Goal: Information Seeking & Learning: Learn about a topic

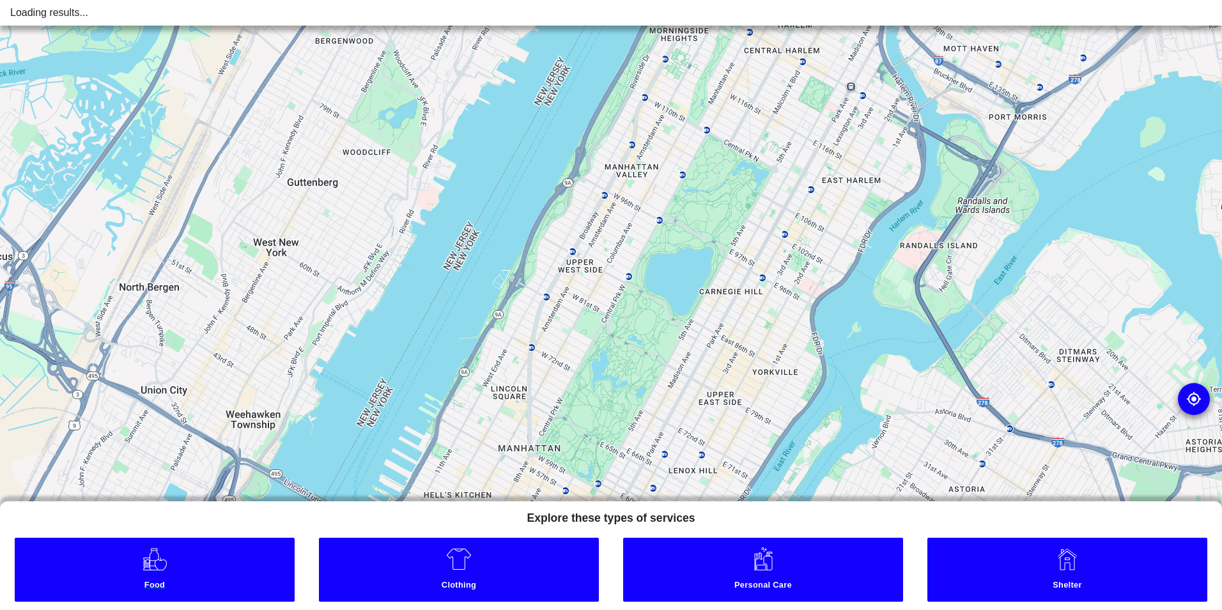
click at [137, 580] on small "Food" at bounding box center [154, 586] width 273 height 13
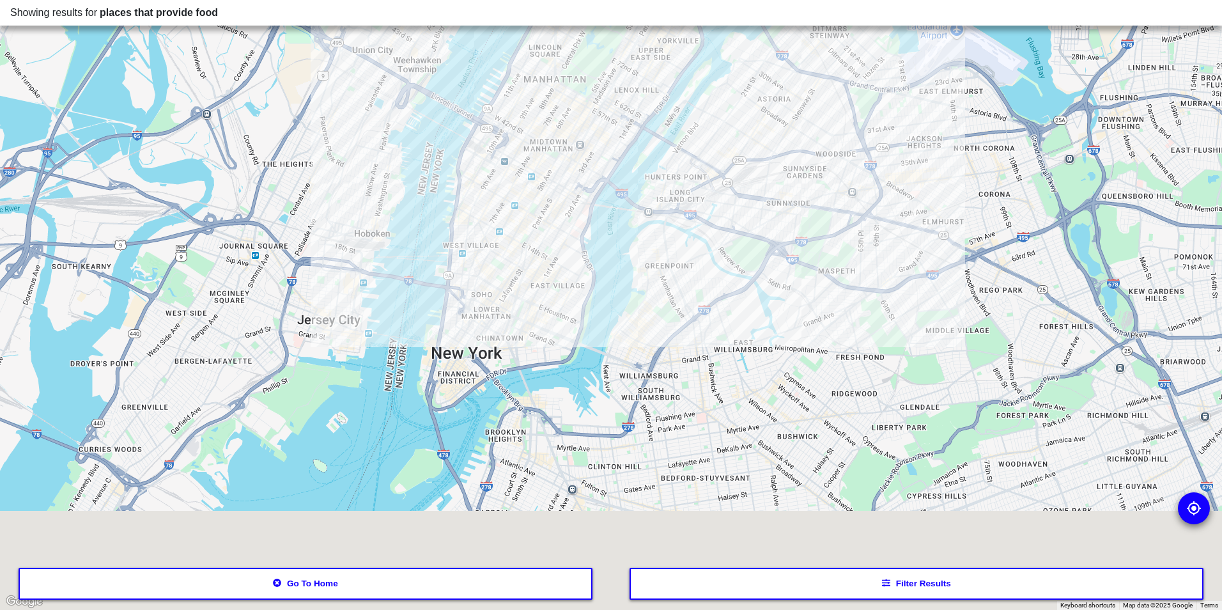
drag, startPoint x: 557, startPoint y: 529, endPoint x: 541, endPoint y: 256, distance: 274.0
click at [541, 256] on div at bounding box center [611, 305] width 1222 height 610
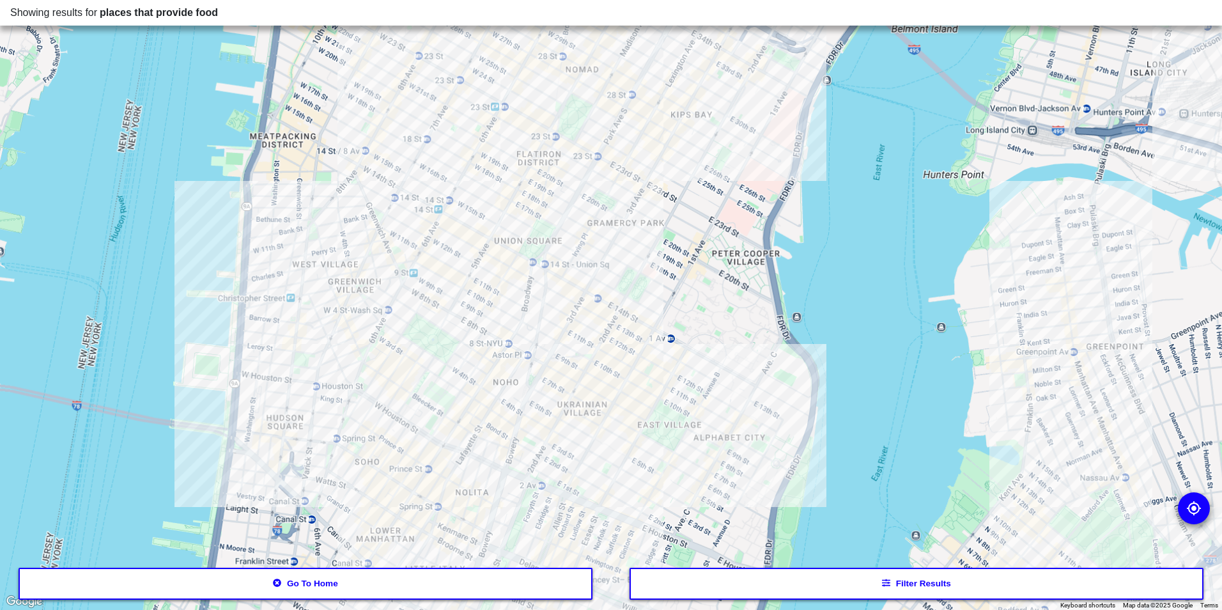
drag, startPoint x: 479, startPoint y: 143, endPoint x: 533, endPoint y: 375, distance: 238.3
click at [533, 375] on div at bounding box center [611, 305] width 1222 height 610
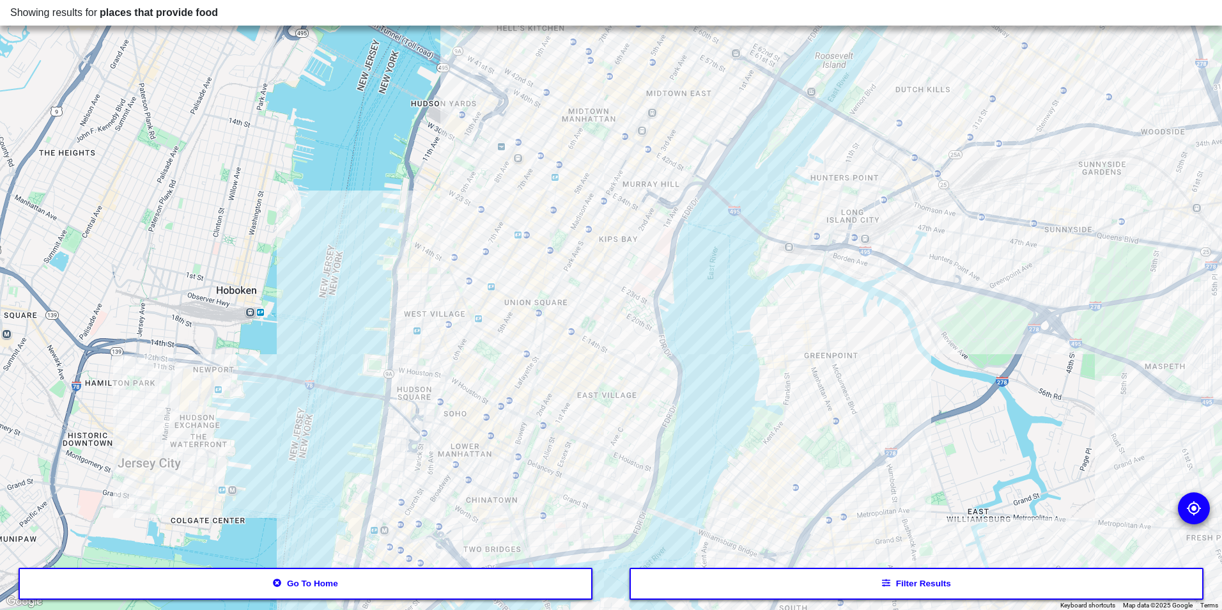
click at [849, 582] on button "Filter results" at bounding box center [917, 584] width 575 height 32
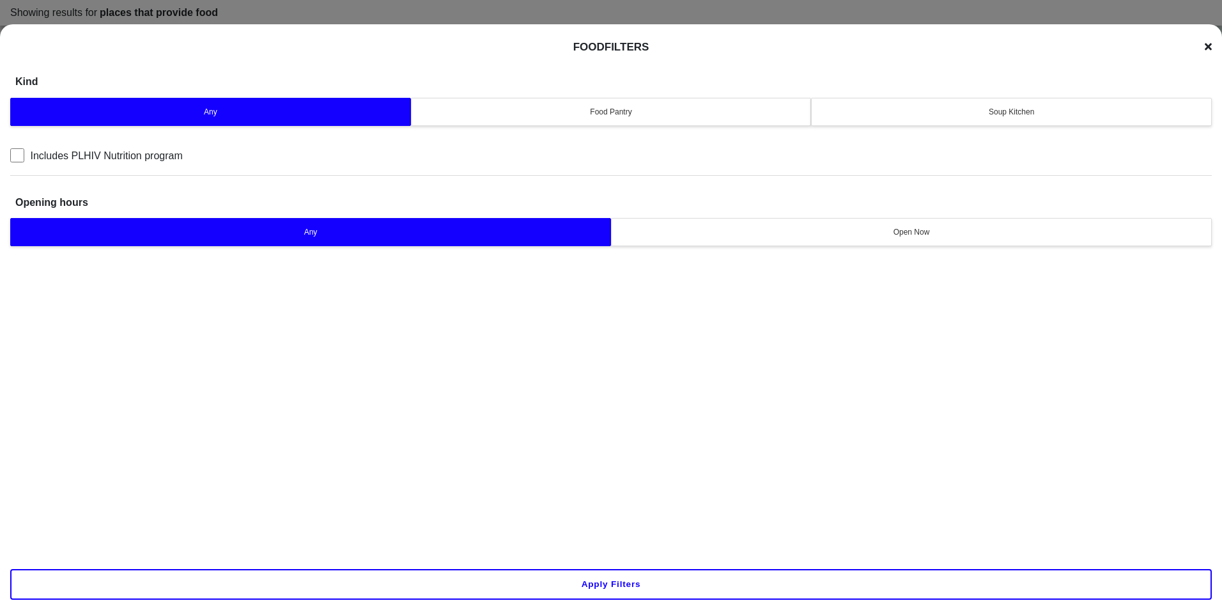
click at [956, 114] on div "Soup Kitchen" at bounding box center [1011, 112] width 384 height 12
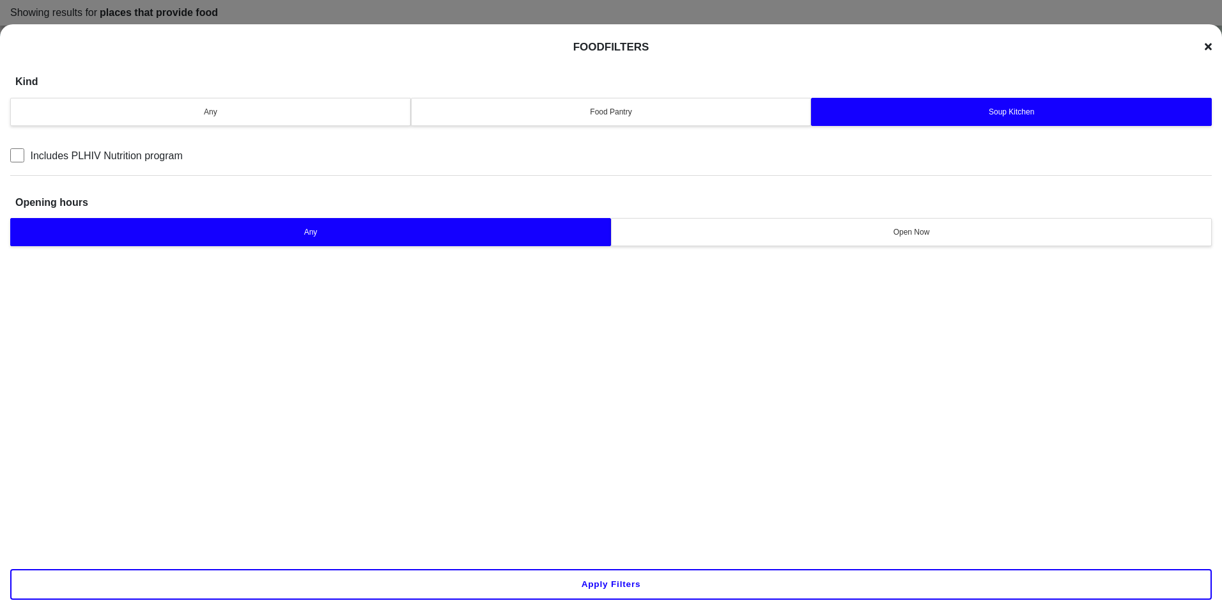
click at [628, 582] on button "Apply filters" at bounding box center [611, 584] width 1202 height 31
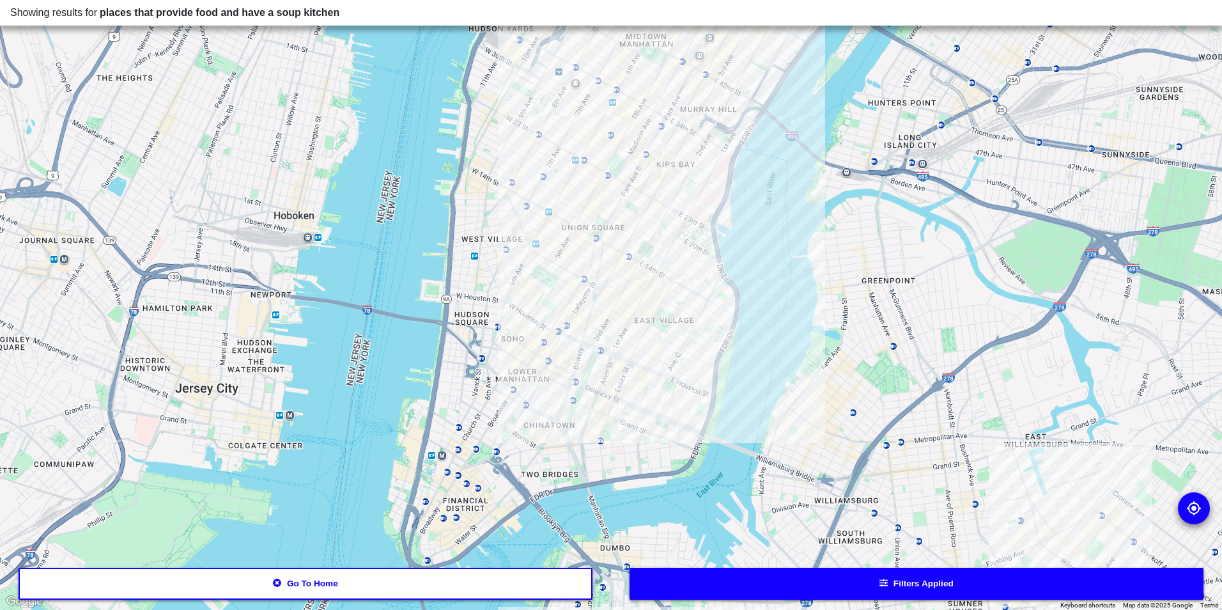
click at [513, 388] on div at bounding box center [611, 305] width 1222 height 610
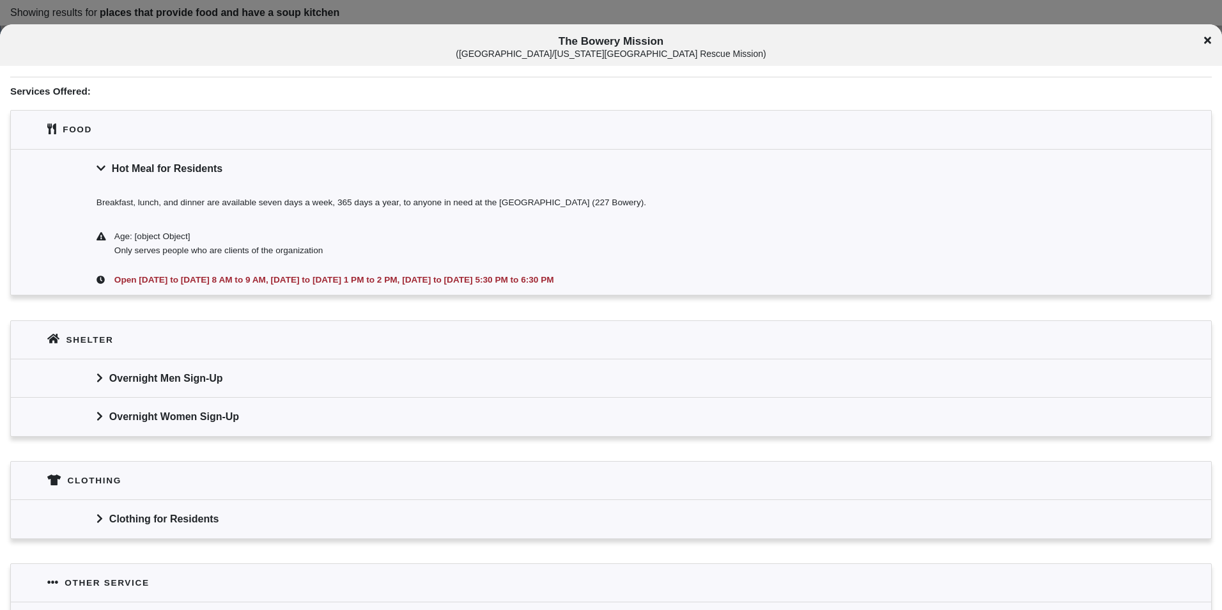
scroll to position [320, 0]
click at [545, 31] on div "The Bowery Mission ( [GEOGRAPHIC_DATA]/[US_STATE] City Rescue Mission )" at bounding box center [611, 45] width 1222 height 42
click at [564, 34] on div "The Bowery Mission ( [GEOGRAPHIC_DATA]/[US_STATE] City Rescue Mission )" at bounding box center [611, 45] width 1222 height 42
drag, startPoint x: 564, startPoint y: 34, endPoint x: 529, endPoint y: 33, distance: 35.2
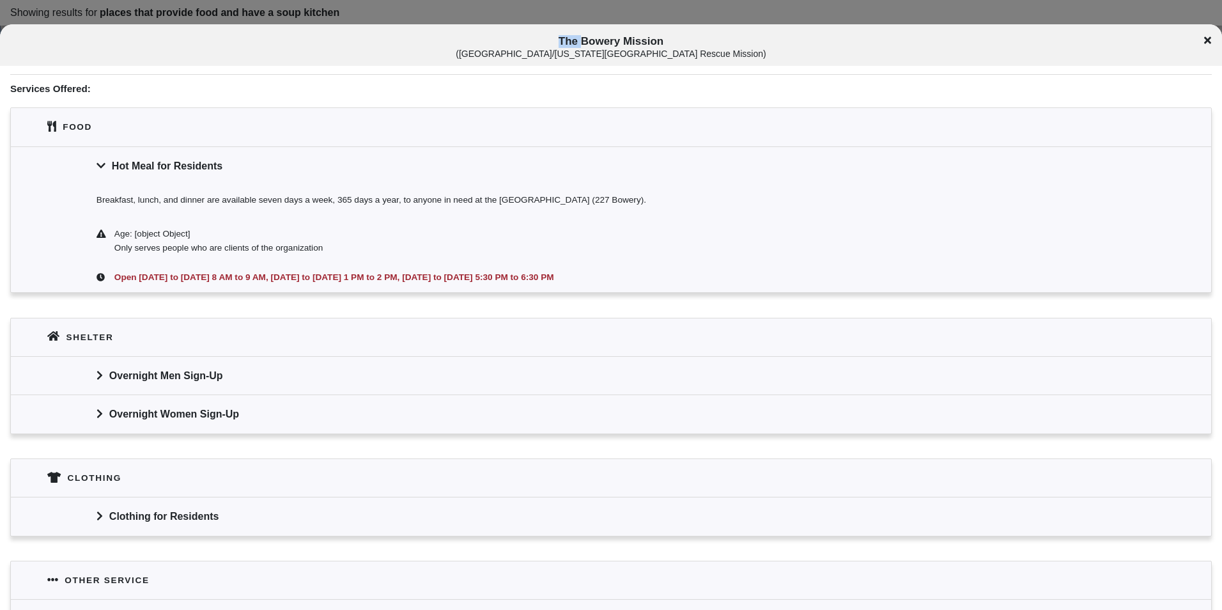
click at [529, 33] on div "The Bowery Mission ( [GEOGRAPHIC_DATA]/[US_STATE] City Rescue Mission )" at bounding box center [611, 45] width 1222 height 42
click at [598, 36] on span "The Bowery Mission ( [GEOGRAPHIC_DATA]/[US_STATE] City Rescue Mission )" at bounding box center [611, 47] width 1014 height 24
copy span "The Bowery Mission"
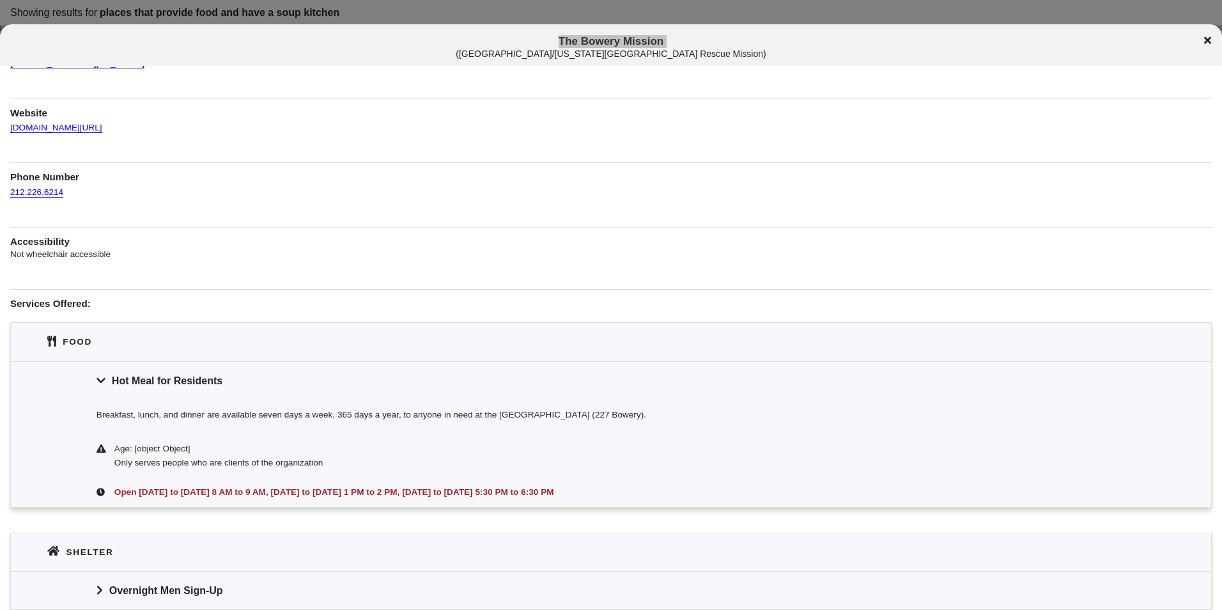
scroll to position [0, 0]
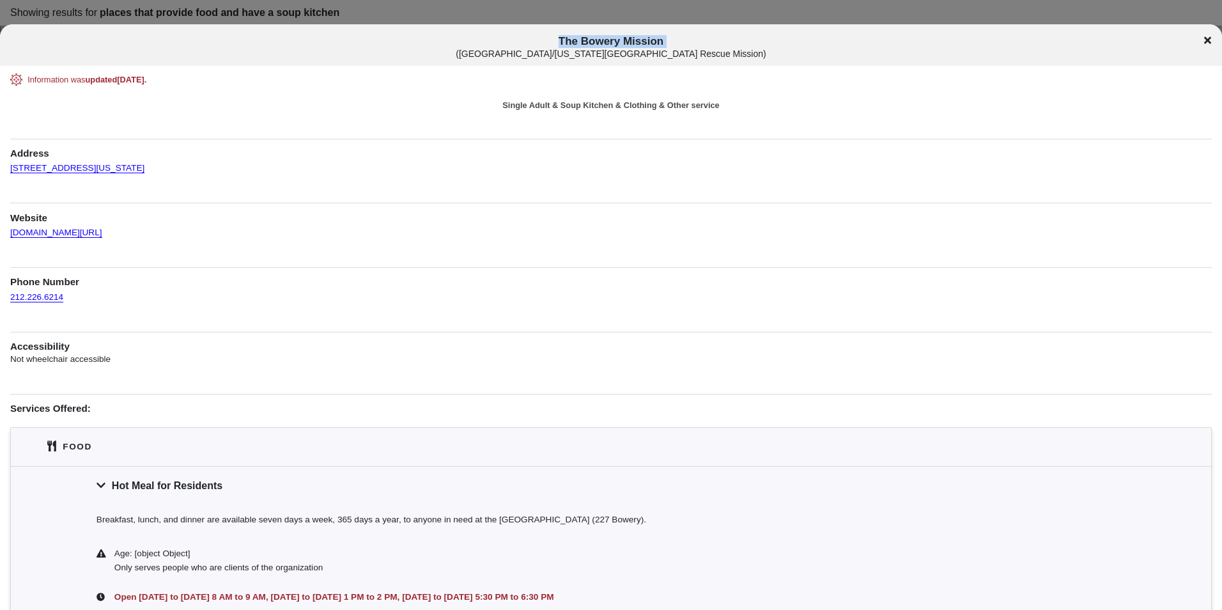
drag, startPoint x: 171, startPoint y: 173, endPoint x: 8, endPoint y: 173, distance: 163.0
click at [8, 173] on div "Information was updated [DATE] . Single Adult & Soup Kitchen & Clothing & Other…" at bounding box center [611, 516] width 1222 height 885
copy link "[STREET_ADDRESS][US_STATE]"
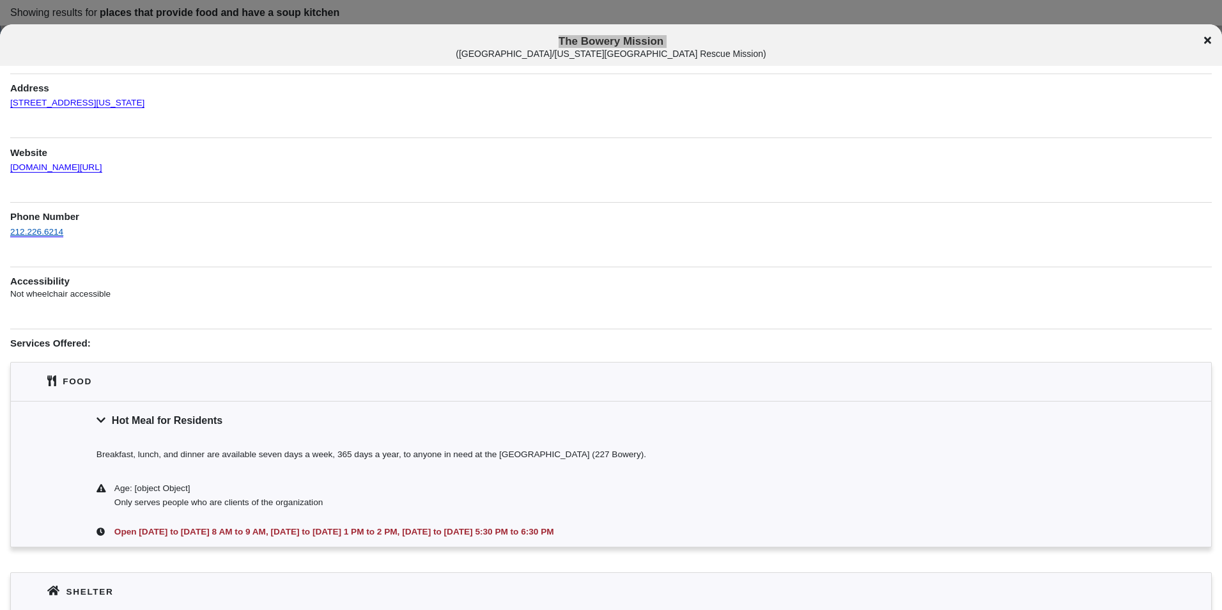
scroll to position [64, 0]
click at [55, 172] on link "[DOMAIN_NAME][URL]" at bounding box center [56, 162] width 92 height 22
click at [1204, 38] on div "The Bowery Mission ( [GEOGRAPHIC_DATA]/[US_STATE] City Rescue Mission )" at bounding box center [611, 47] width 1222 height 24
click at [1206, 38] on icon at bounding box center [1207, 40] width 7 height 7
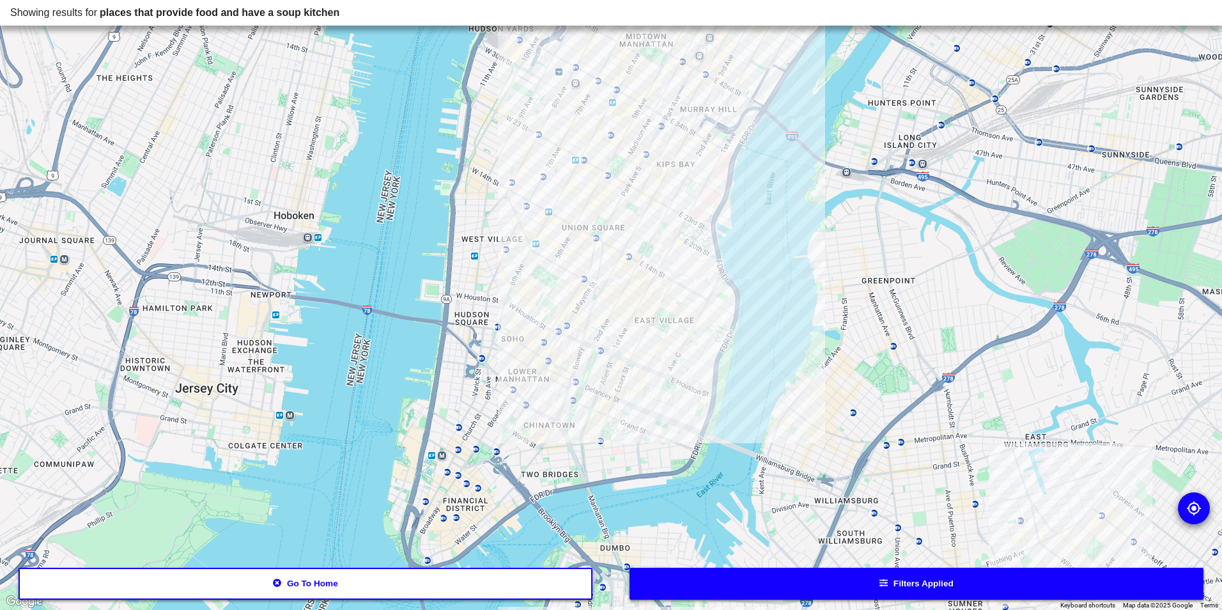
click at [672, 314] on div at bounding box center [611, 305] width 1222 height 610
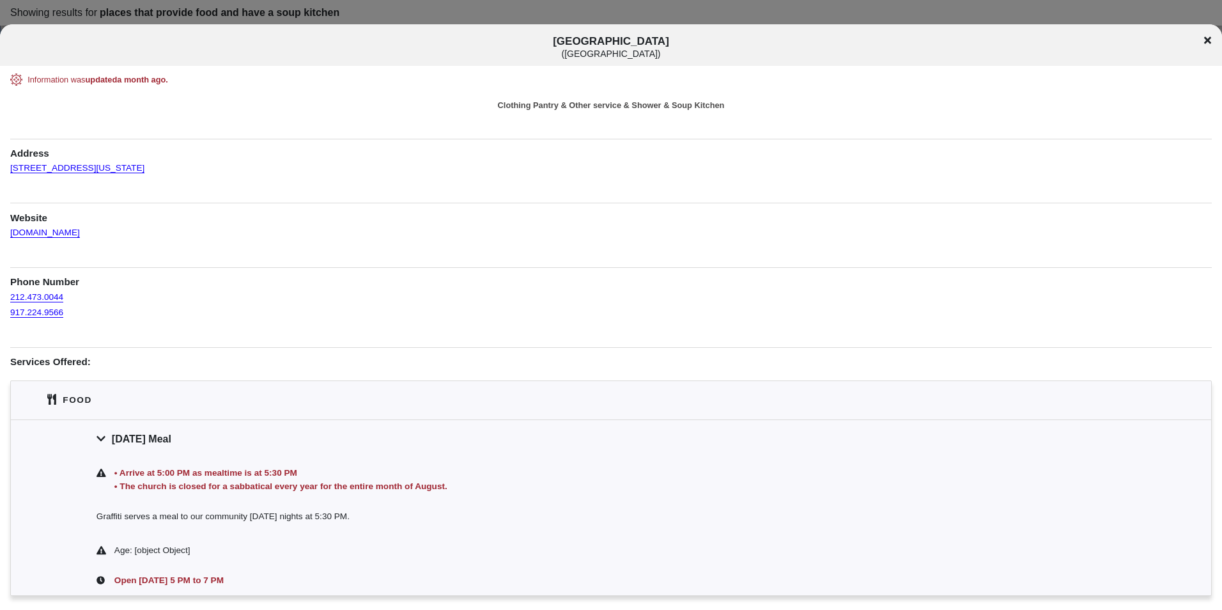
click at [1210, 38] on icon at bounding box center [1207, 40] width 7 height 7
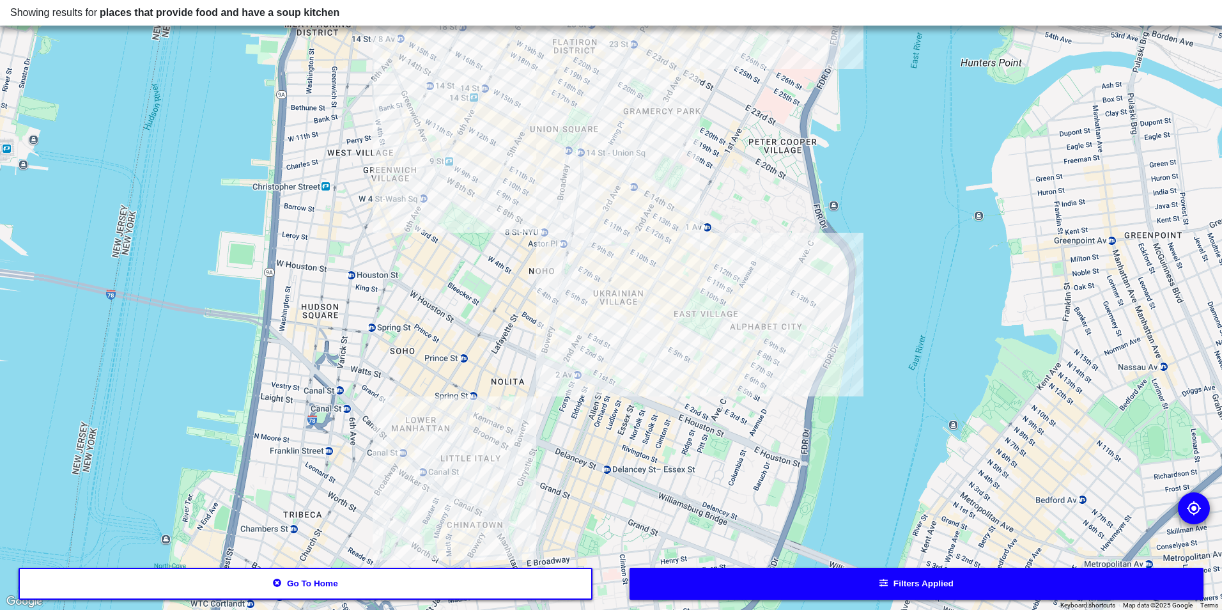
click at [637, 369] on div at bounding box center [611, 305] width 1222 height 610
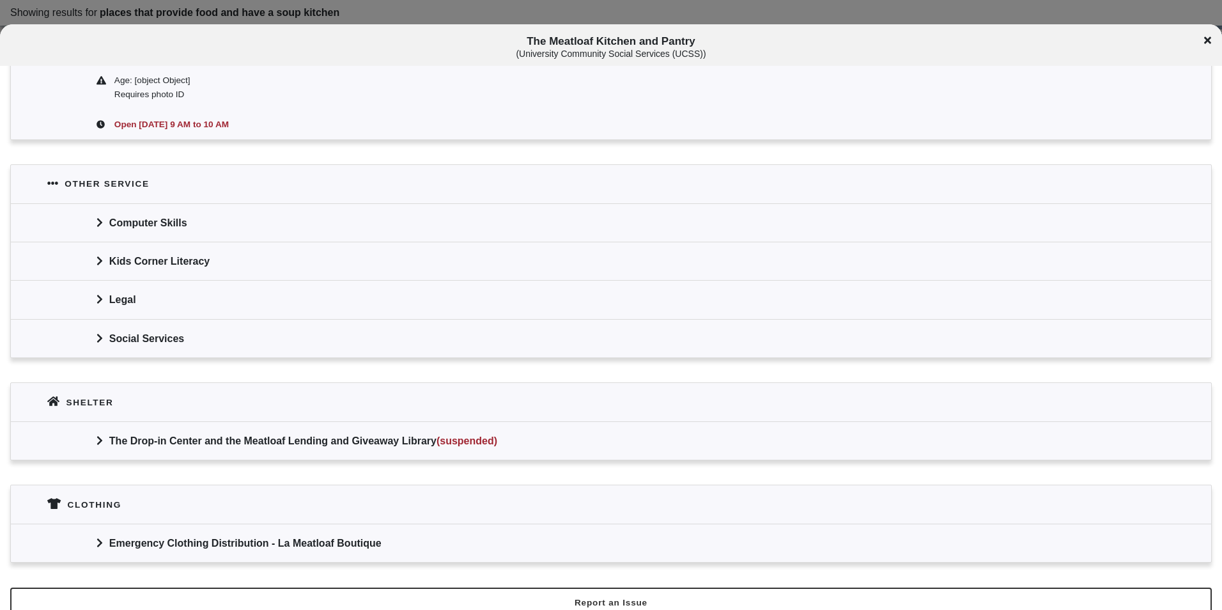
scroll to position [631, 0]
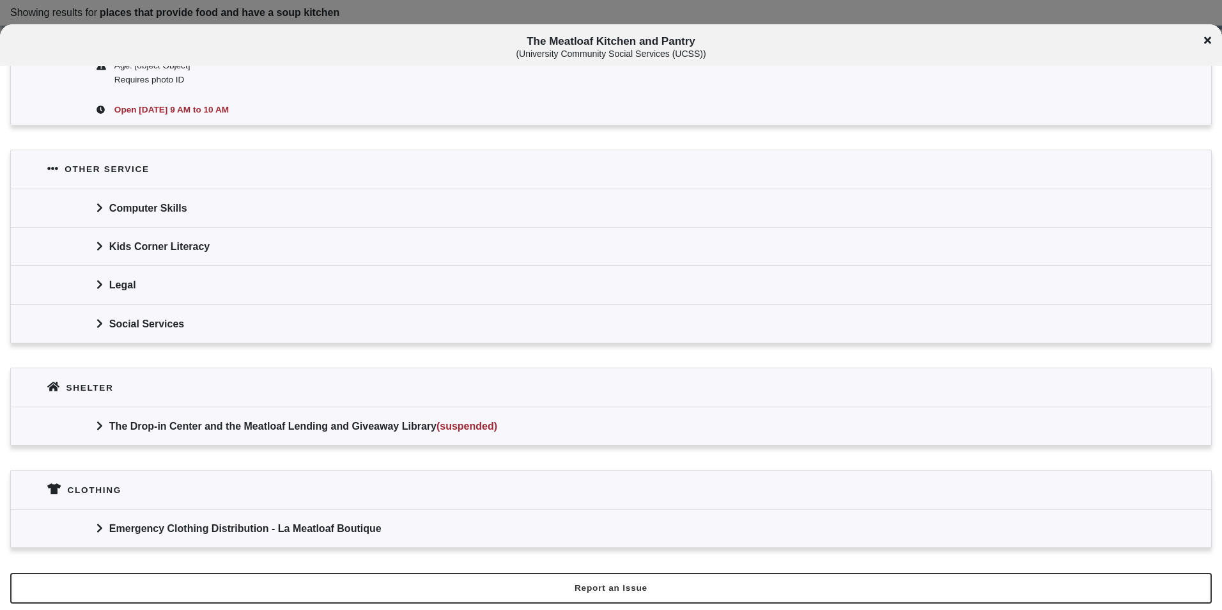
click at [368, 535] on div "Emergency Clothing Distribution - La Meatloaf Boutique" at bounding box center [611, 528] width 1200 height 38
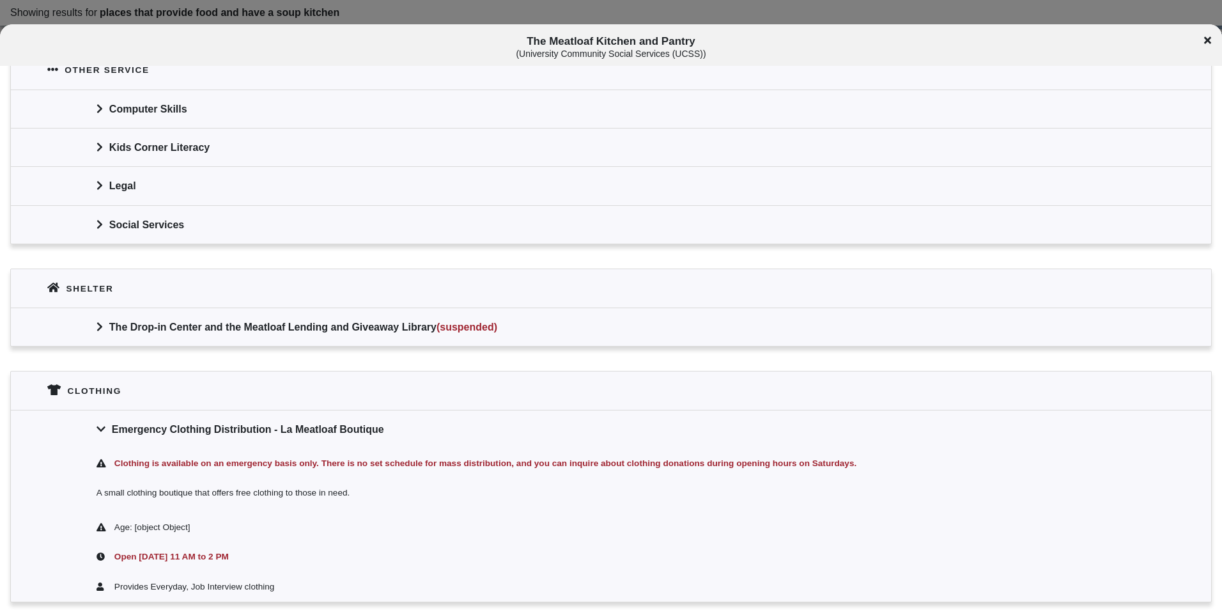
scroll to position [784, 0]
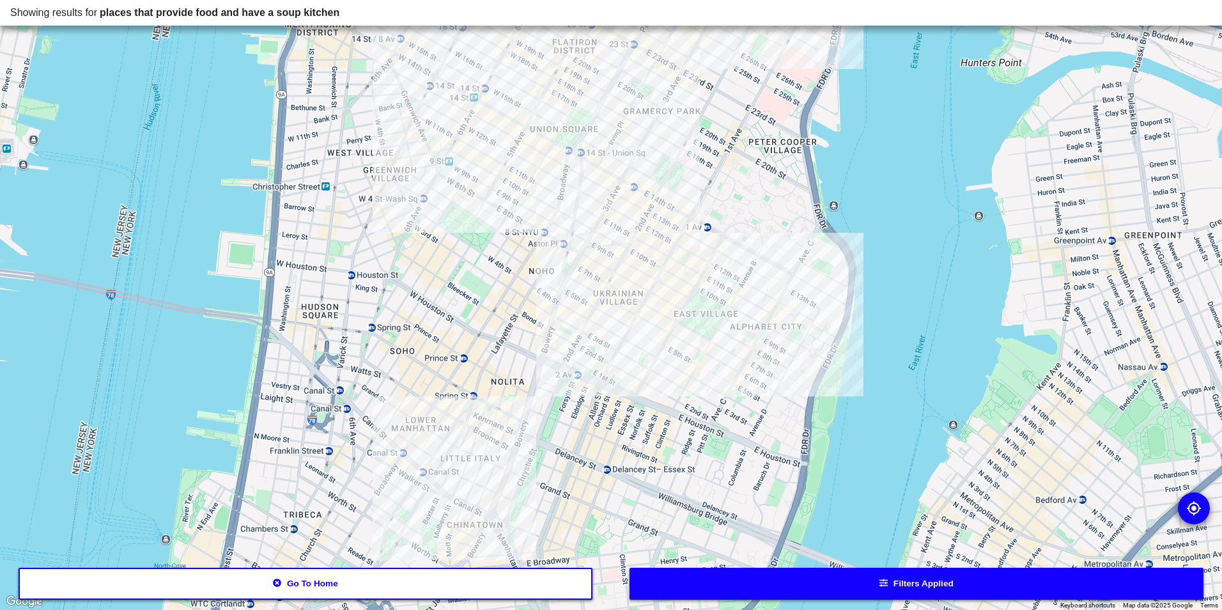
click at [628, 369] on div at bounding box center [611, 305] width 1222 height 610
click at [635, 367] on div at bounding box center [611, 305] width 1222 height 610
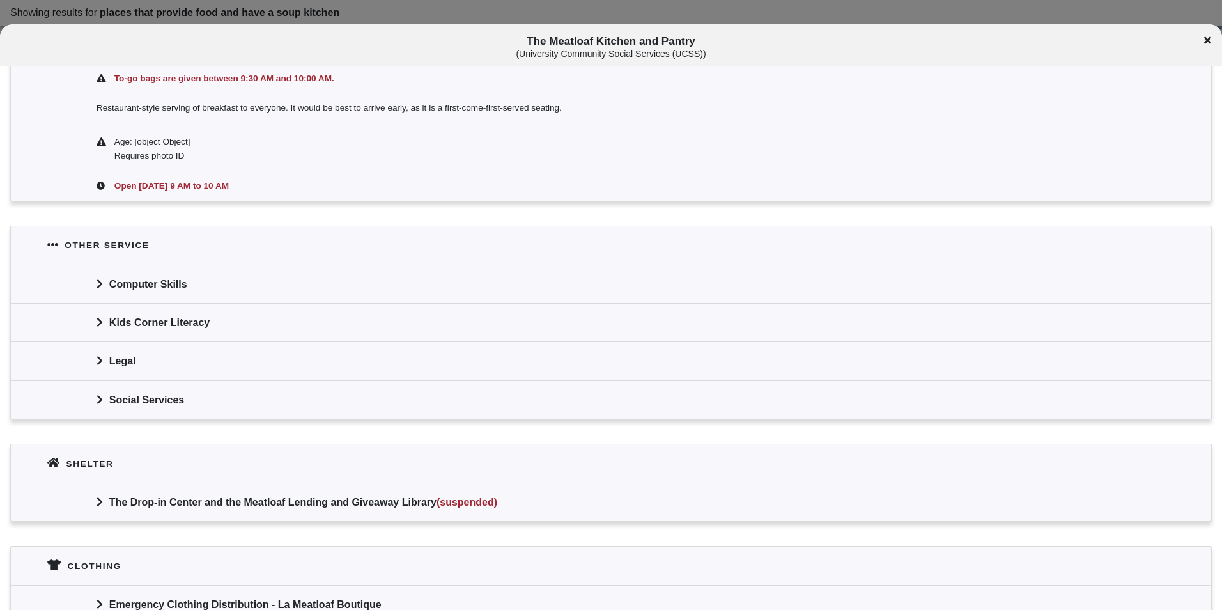
scroll to position [631, 0]
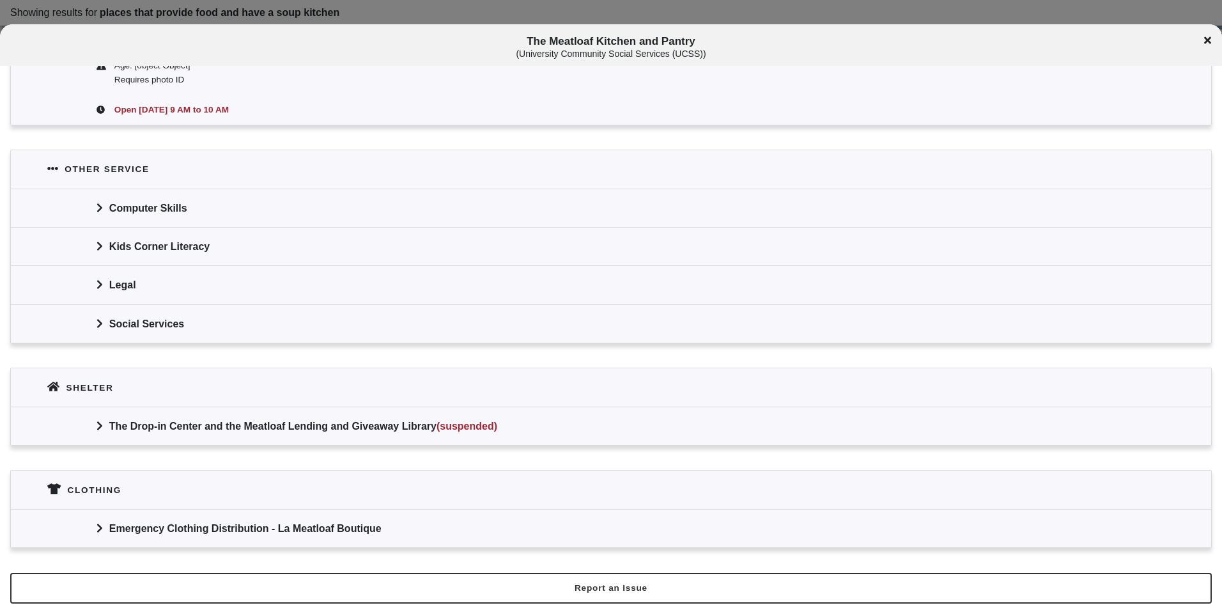
click at [1207, 40] on icon at bounding box center [1207, 40] width 7 height 10
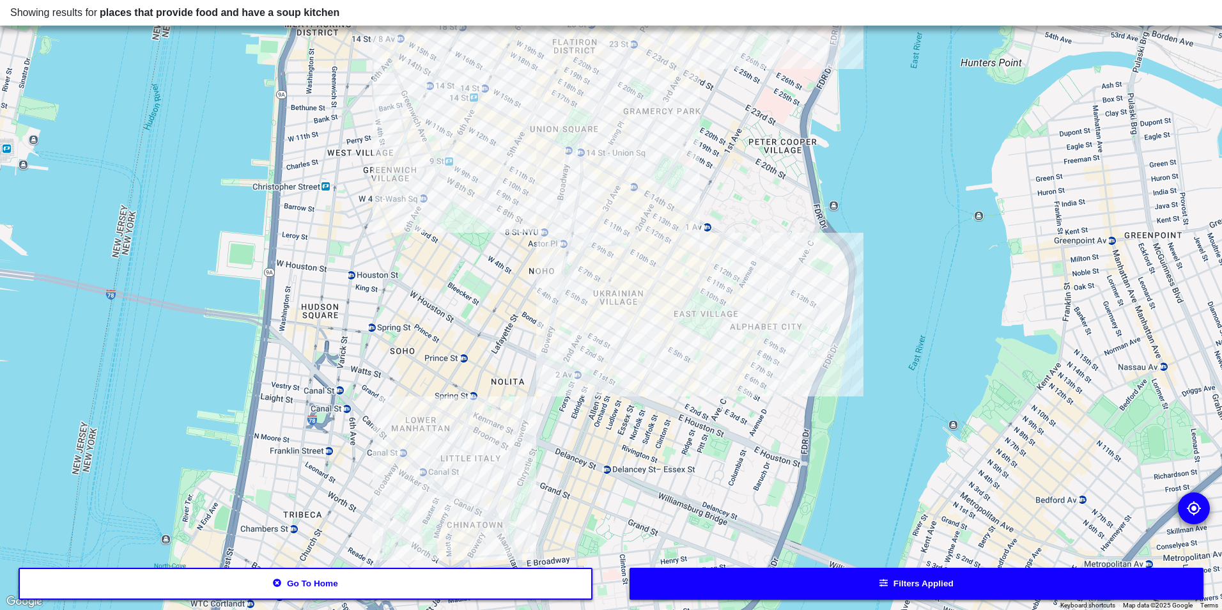
click at [582, 350] on div at bounding box center [611, 305] width 1222 height 610
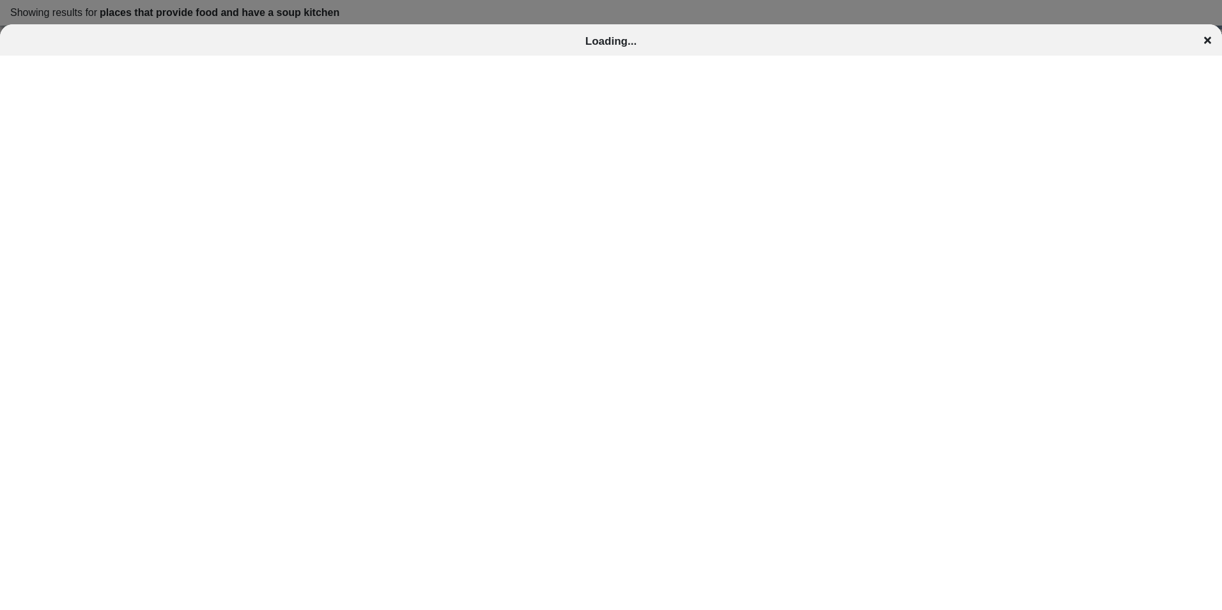
click at [1206, 40] on icon at bounding box center [1207, 40] width 7 height 10
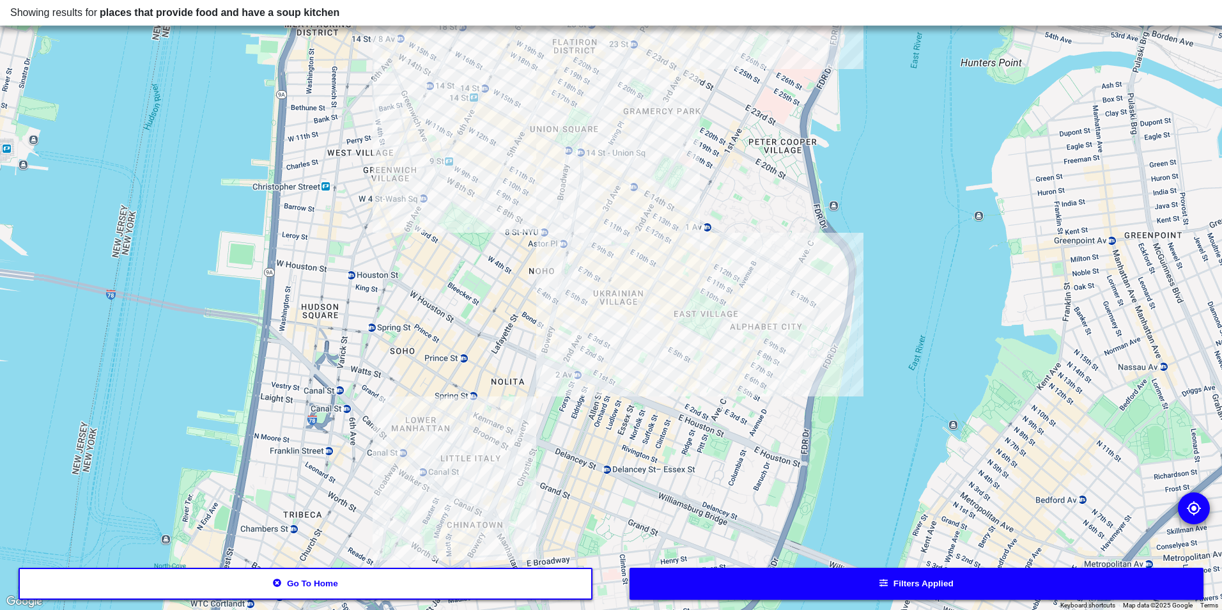
click at [591, 320] on div at bounding box center [611, 305] width 1222 height 610
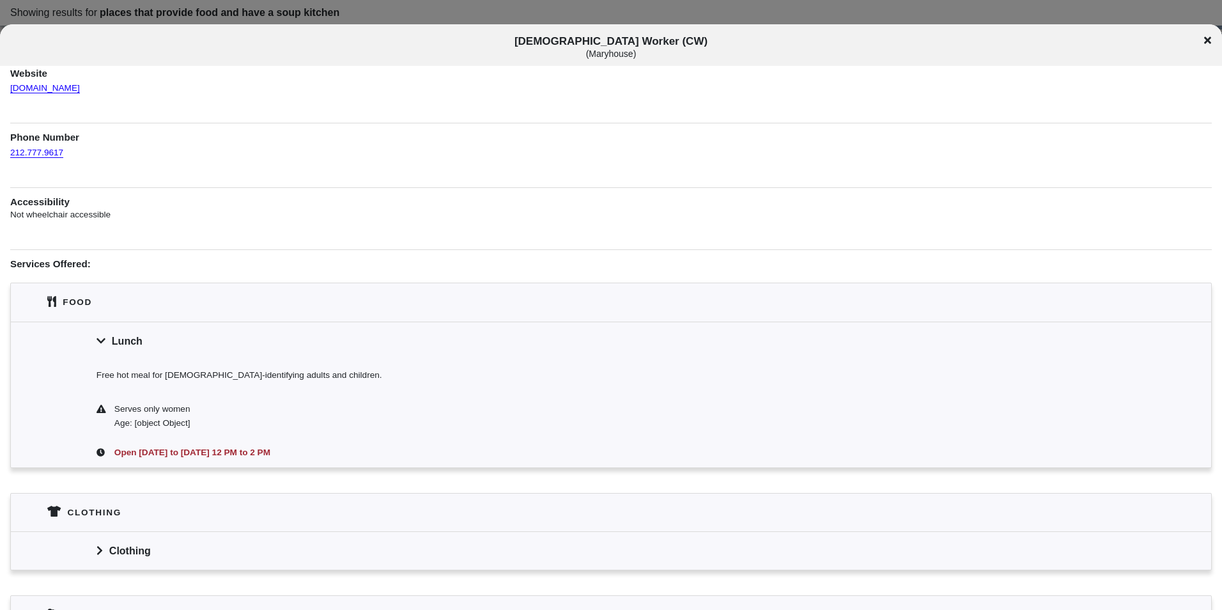
scroll to position [192, 0]
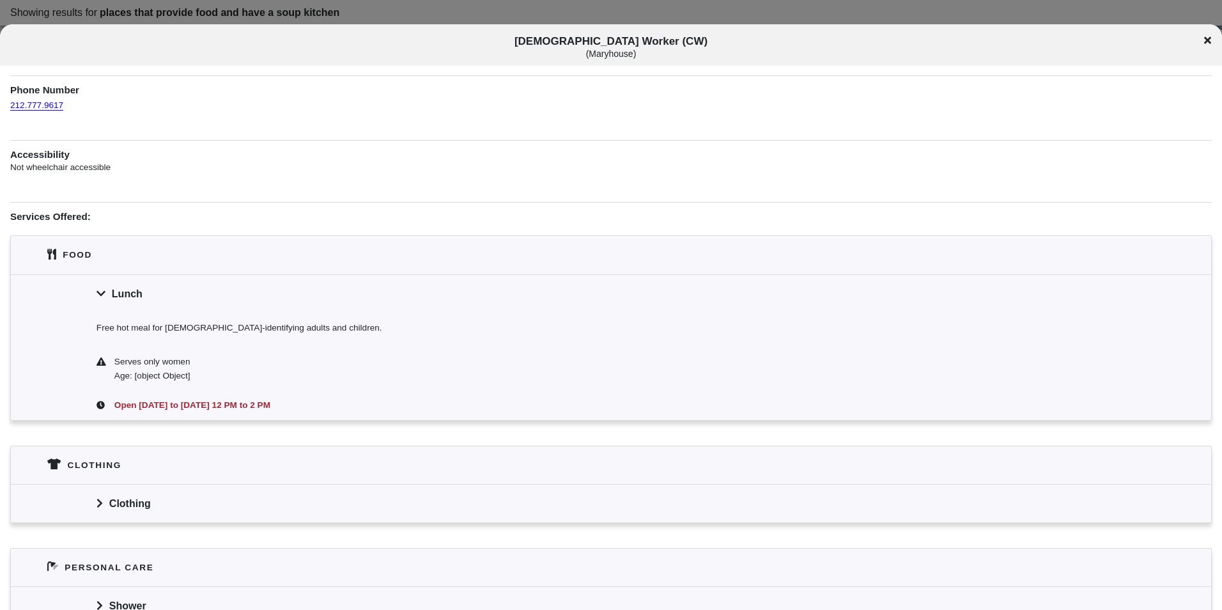
click at [1211, 39] on icon at bounding box center [1207, 40] width 7 height 10
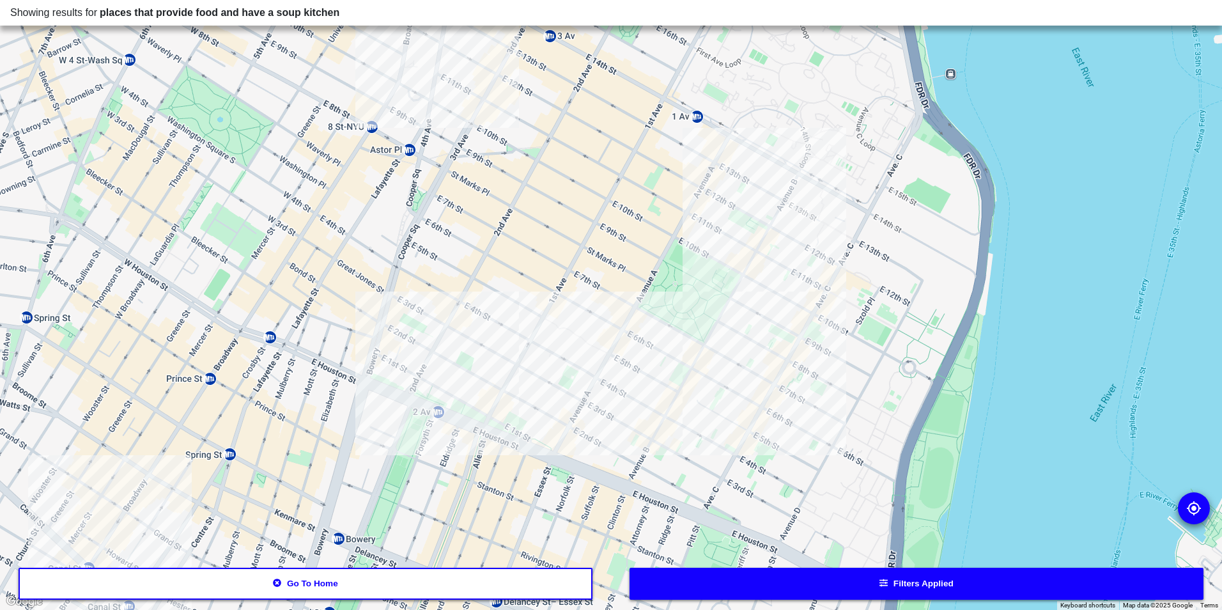
click at [702, 331] on div at bounding box center [611, 305] width 1222 height 610
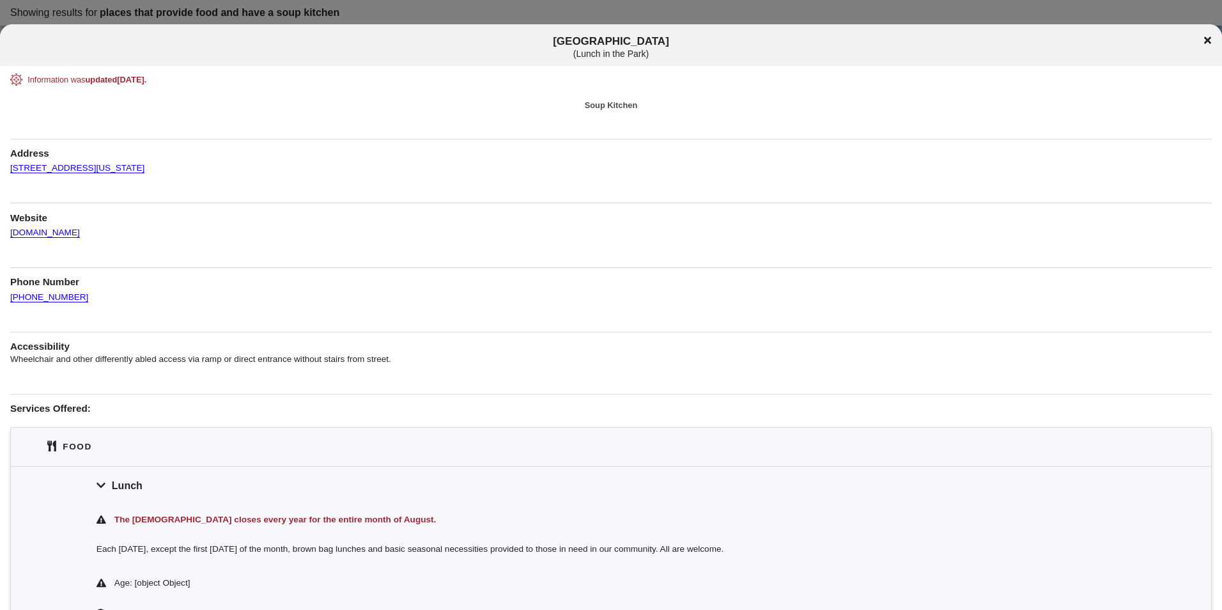
click at [1207, 38] on icon at bounding box center [1207, 40] width 7 height 10
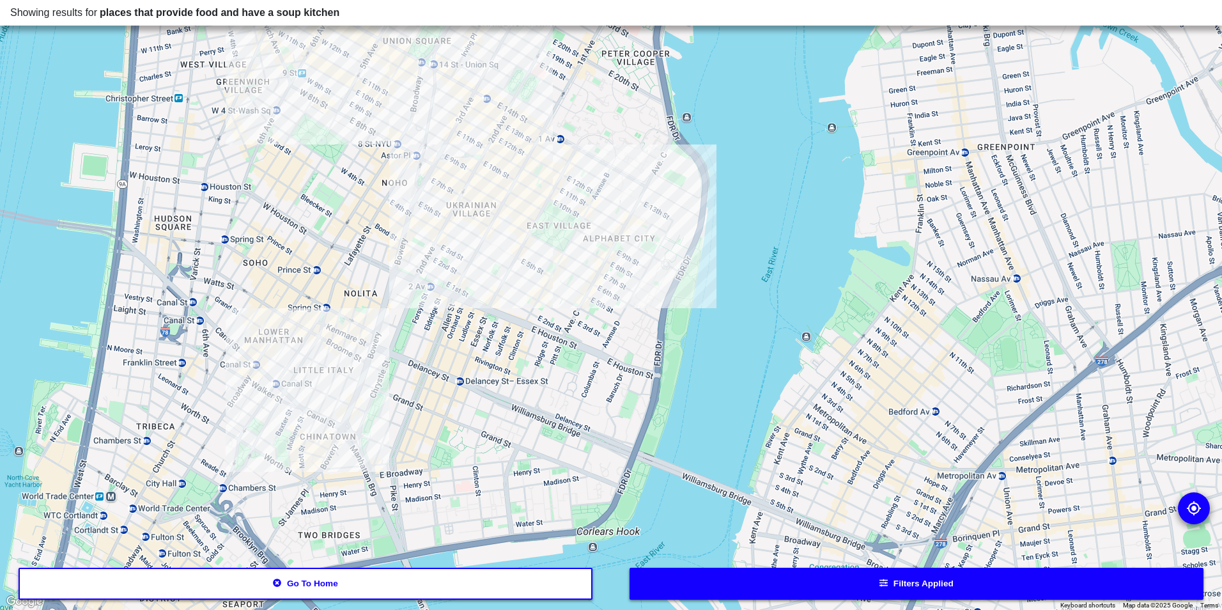
click at [398, 61] on div at bounding box center [611, 305] width 1222 height 610
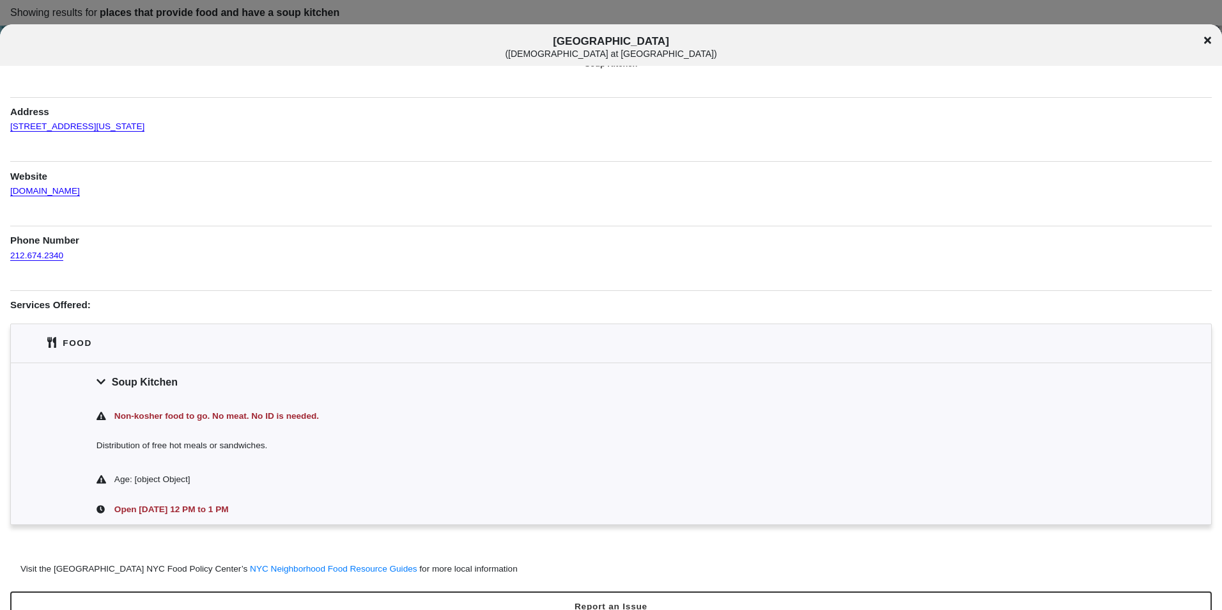
scroll to position [60, 0]
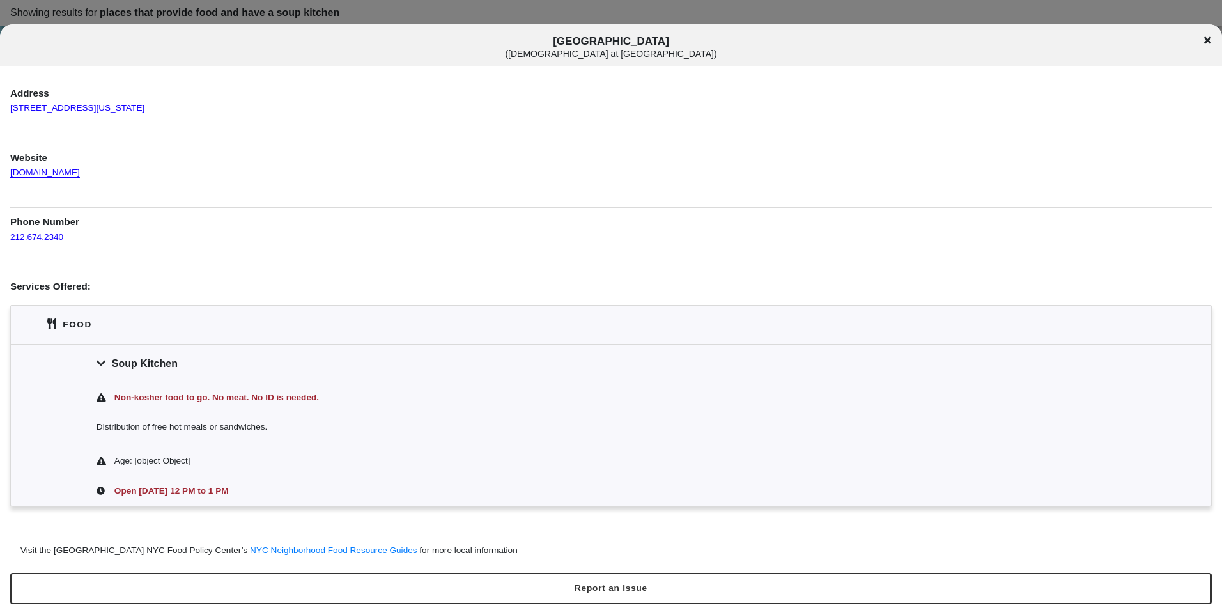
click at [1152, 56] on div "[DEMOGRAPHIC_DATA] ( [DEMOGRAPHIC_DATA] at [GEOGRAPHIC_DATA] )" at bounding box center [611, 47] width 1222 height 24
click at [1162, 61] on div "[DEMOGRAPHIC_DATA] ( [DEMOGRAPHIC_DATA] at [GEOGRAPHIC_DATA] )" at bounding box center [611, 45] width 1222 height 42
click at [1211, 43] on div "[DEMOGRAPHIC_DATA] ( [DEMOGRAPHIC_DATA] at [GEOGRAPHIC_DATA] )" at bounding box center [611, 47] width 1222 height 24
click at [1207, 37] on icon at bounding box center [1207, 40] width 7 height 10
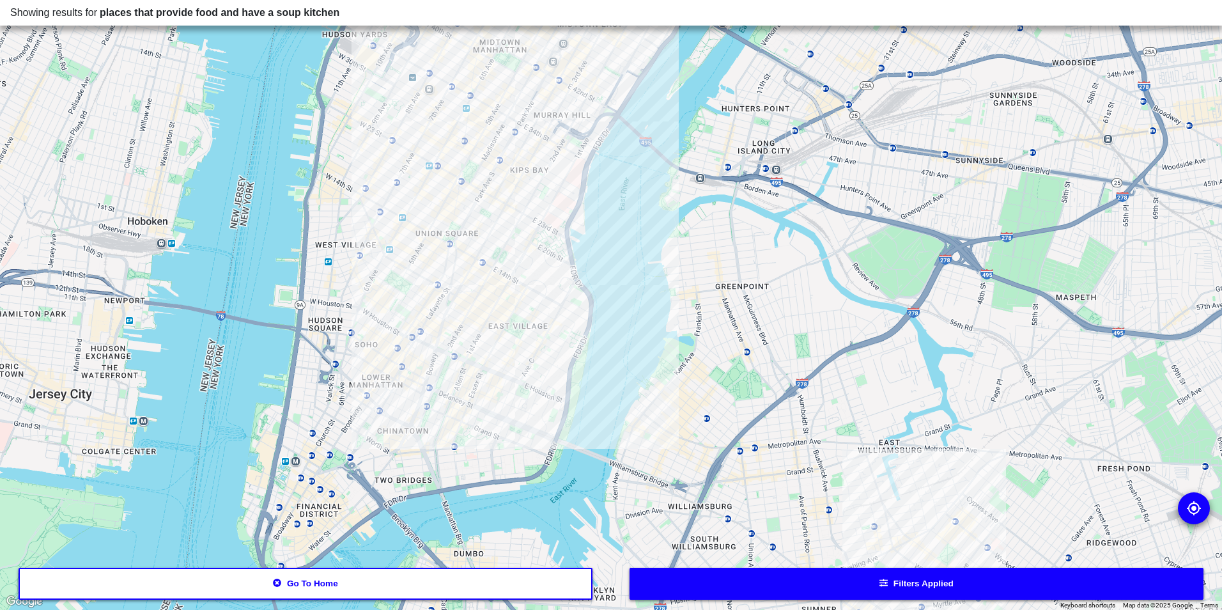
click at [440, 239] on div at bounding box center [611, 305] width 1222 height 610
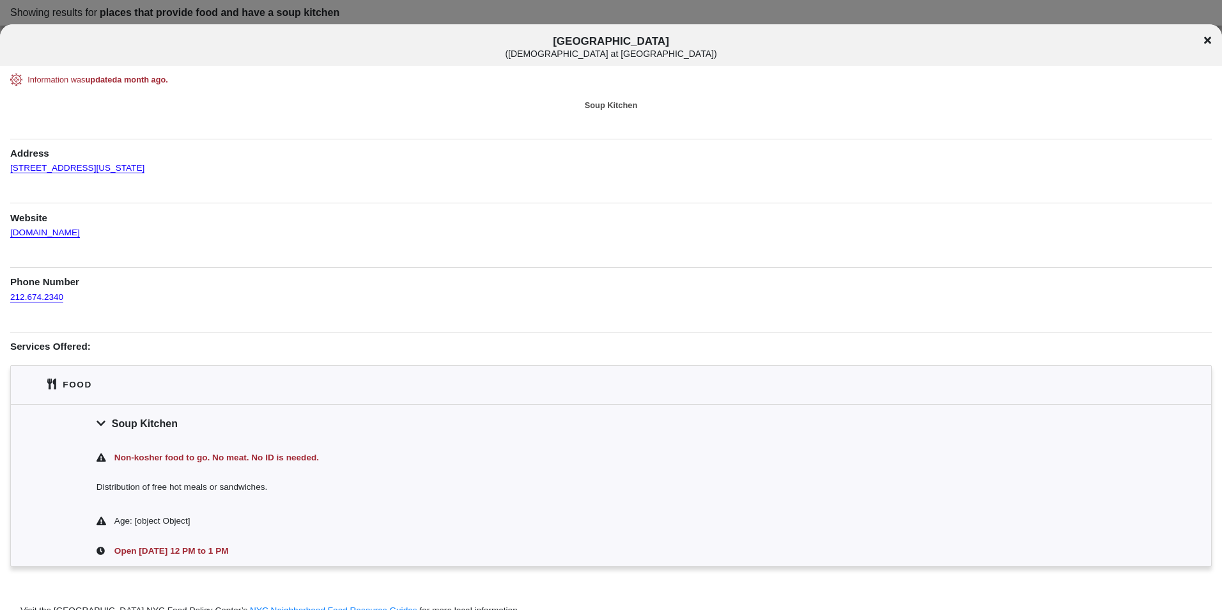
click at [1207, 38] on icon at bounding box center [1207, 40] width 7 height 10
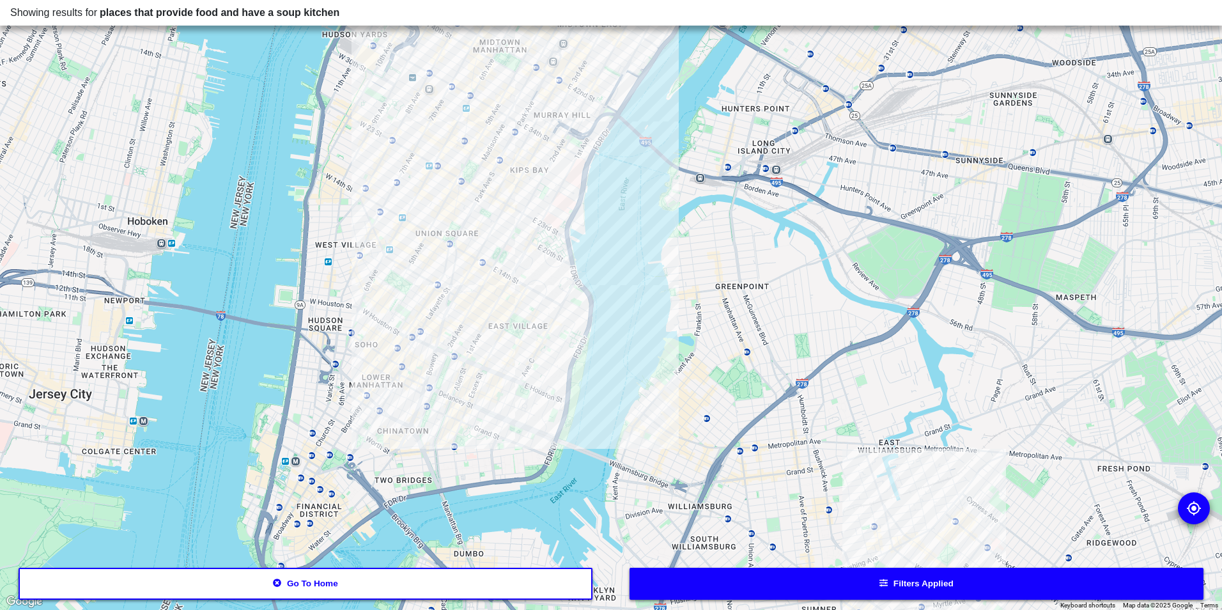
click at [412, 194] on div at bounding box center [611, 305] width 1222 height 610
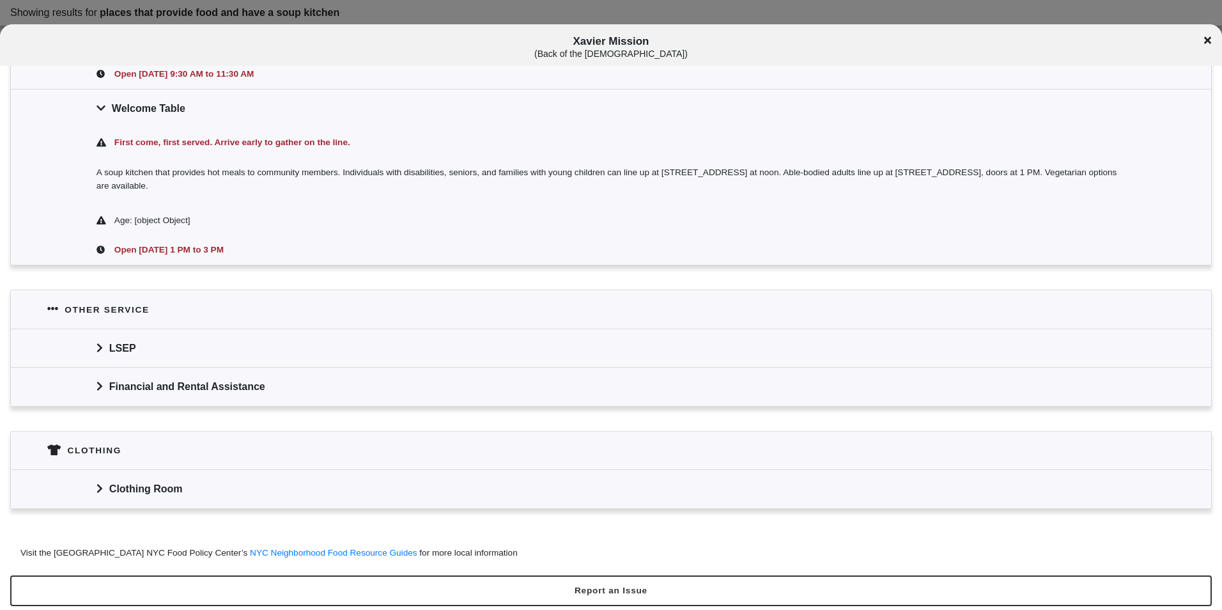
scroll to position [653, 0]
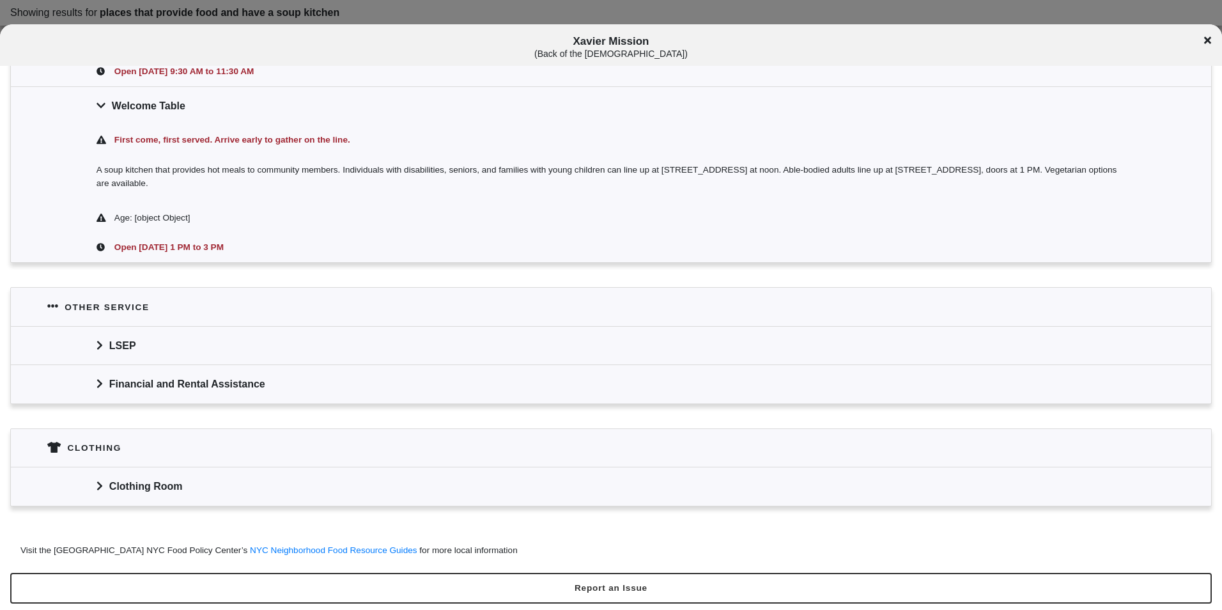
click at [540, 490] on div "Clothing Room" at bounding box center [611, 486] width 1200 height 38
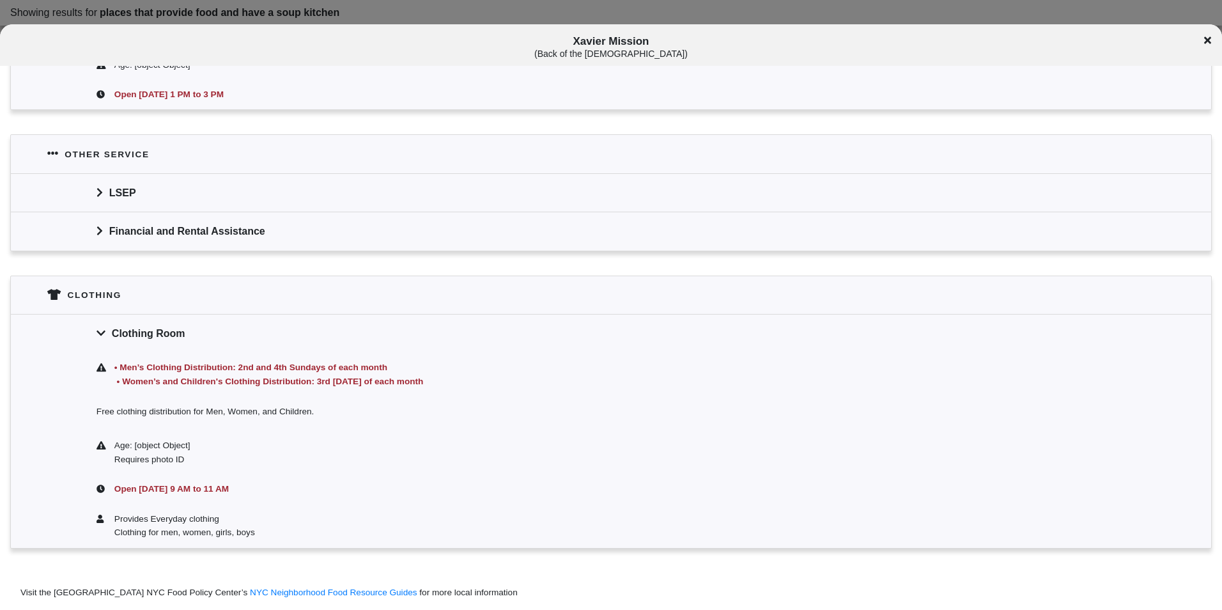
scroll to position [848, 0]
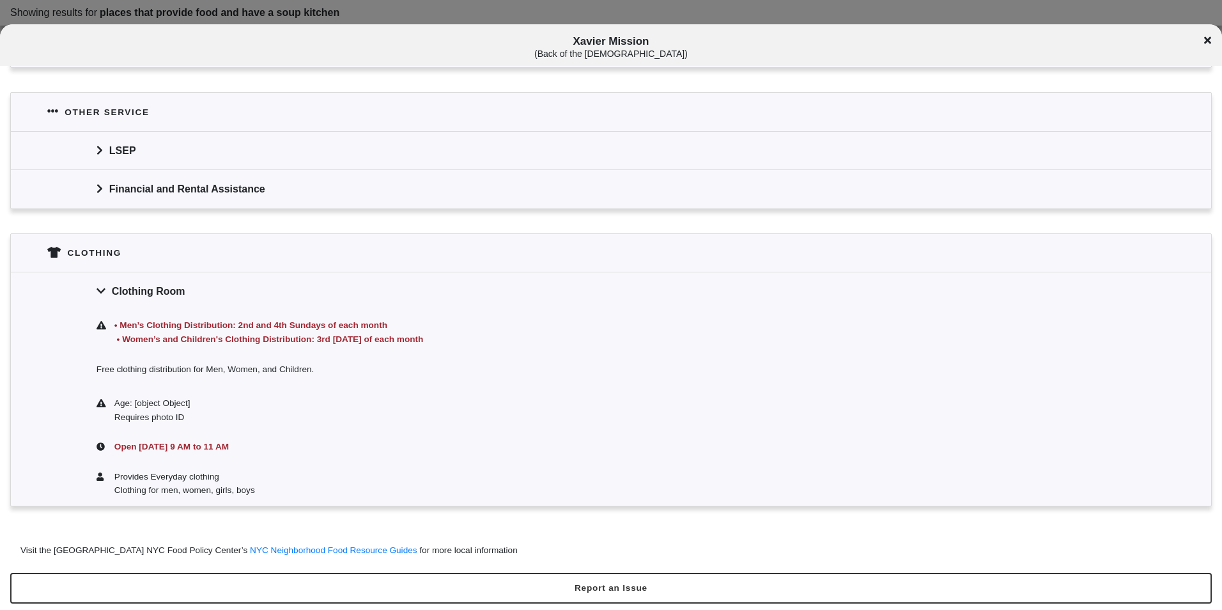
click at [1209, 39] on icon at bounding box center [1207, 40] width 7 height 7
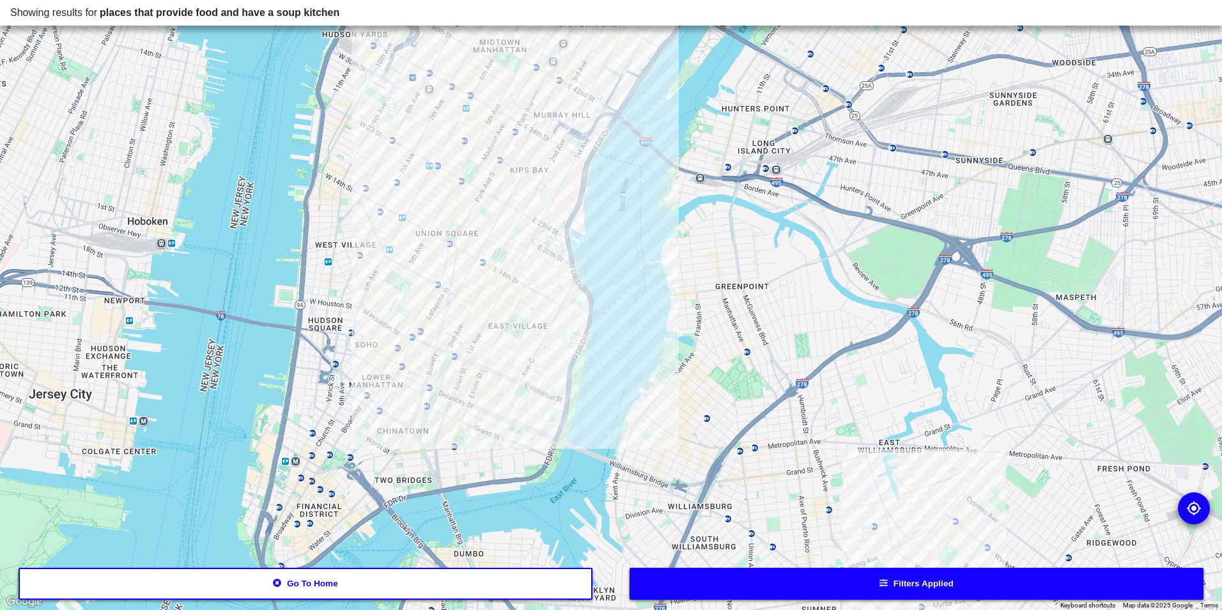
click at [777, 580] on button "Filters applied" at bounding box center [917, 584] width 575 height 32
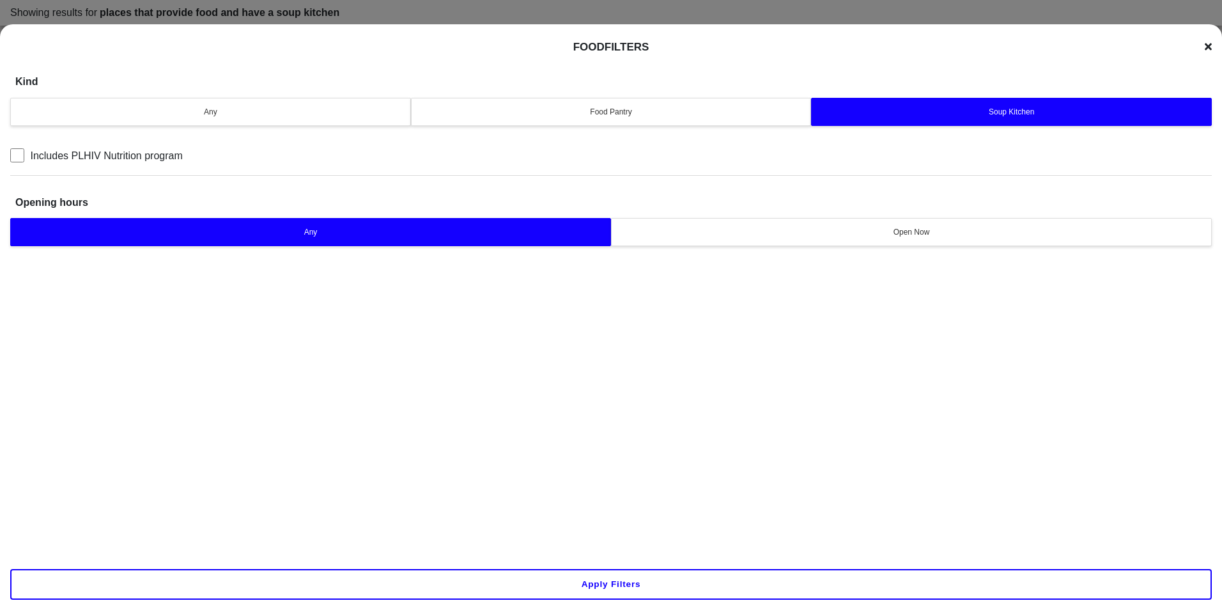
click at [609, 585] on button "Apply filters" at bounding box center [611, 584] width 1202 height 31
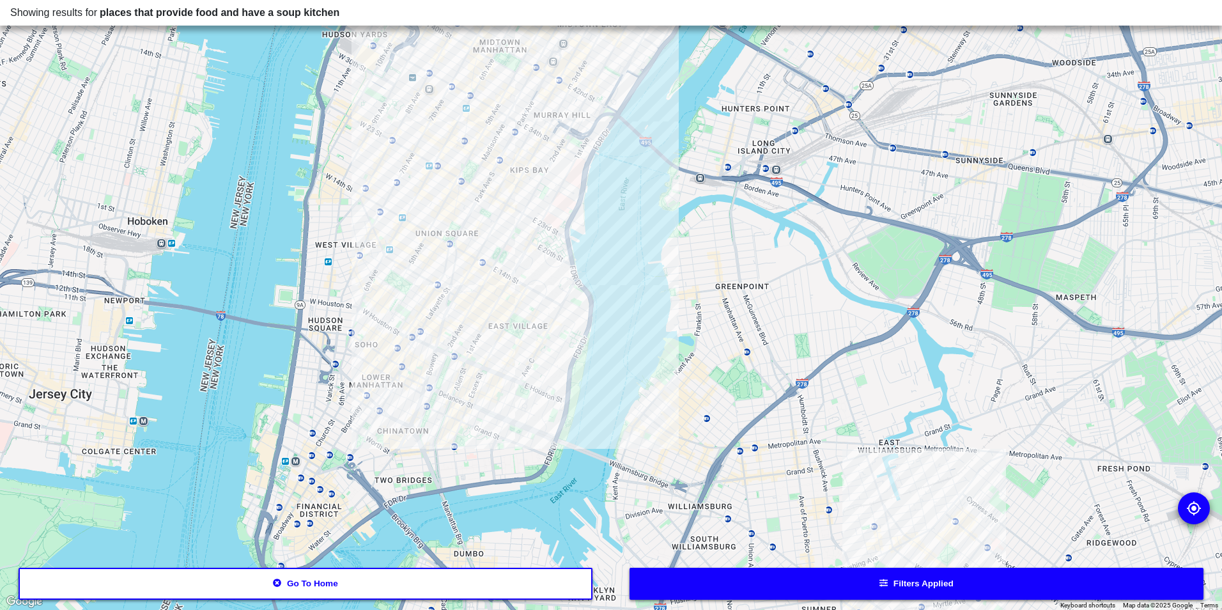
click at [425, 590] on button "Go to home" at bounding box center [306, 584] width 575 height 32
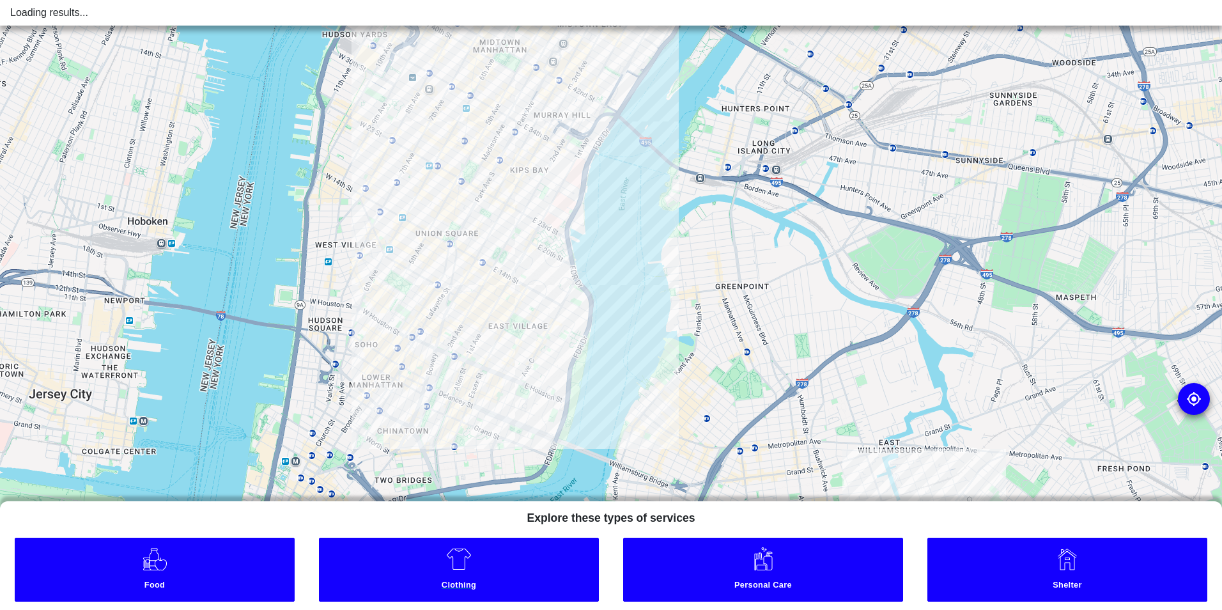
click at [447, 582] on small "Clothing" at bounding box center [458, 586] width 273 height 13
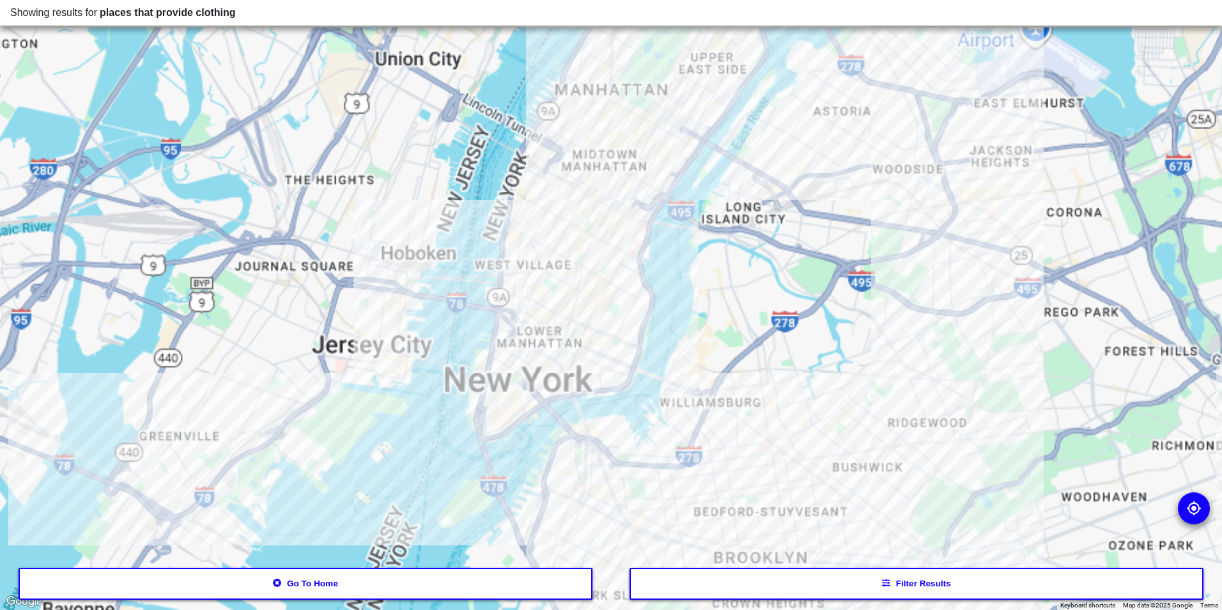
drag, startPoint x: 488, startPoint y: 277, endPoint x: 544, endPoint y: 358, distance: 97.9
click at [543, 357] on div at bounding box center [611, 305] width 1222 height 610
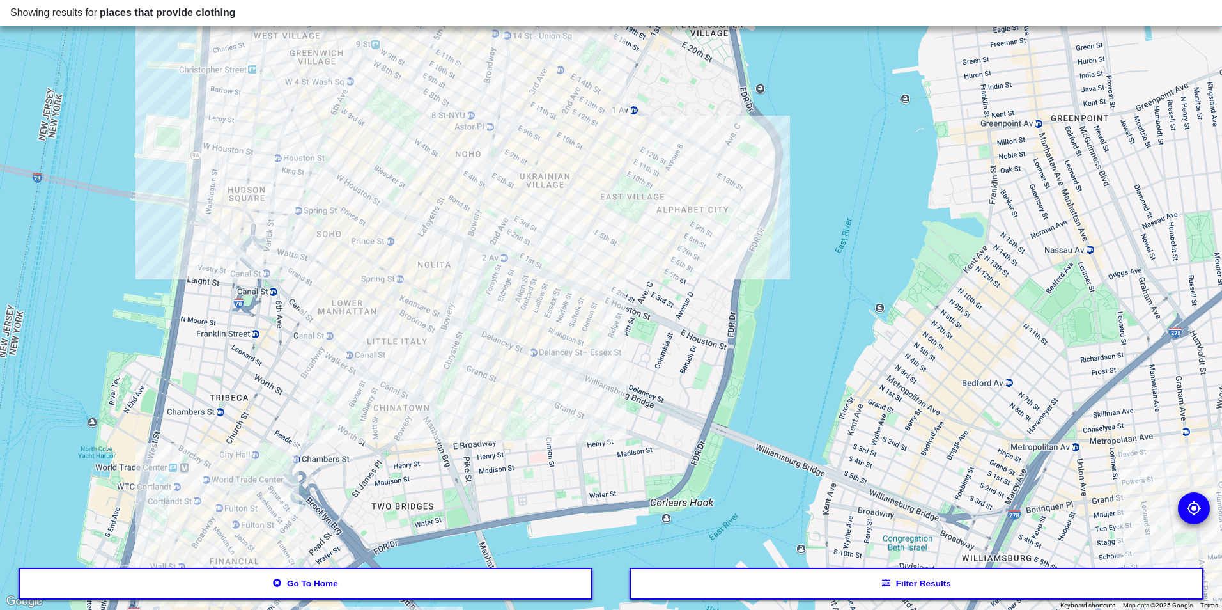
click at [757, 580] on button "Filter results" at bounding box center [917, 584] width 575 height 32
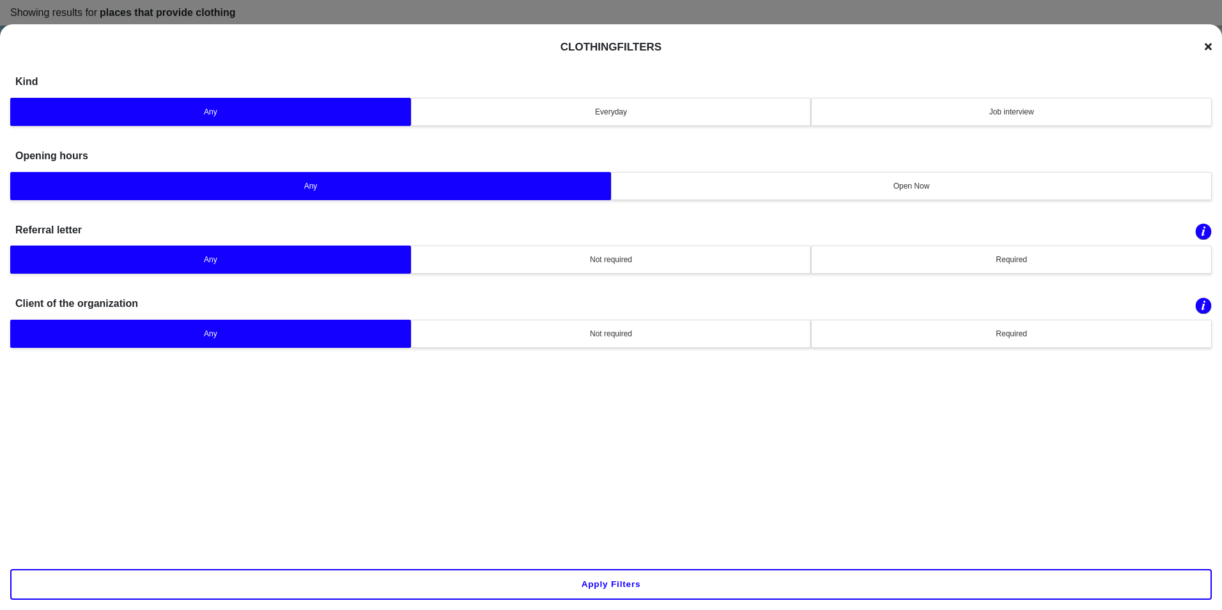
click at [616, 268] on button "Not required" at bounding box center [611, 259] width 401 height 28
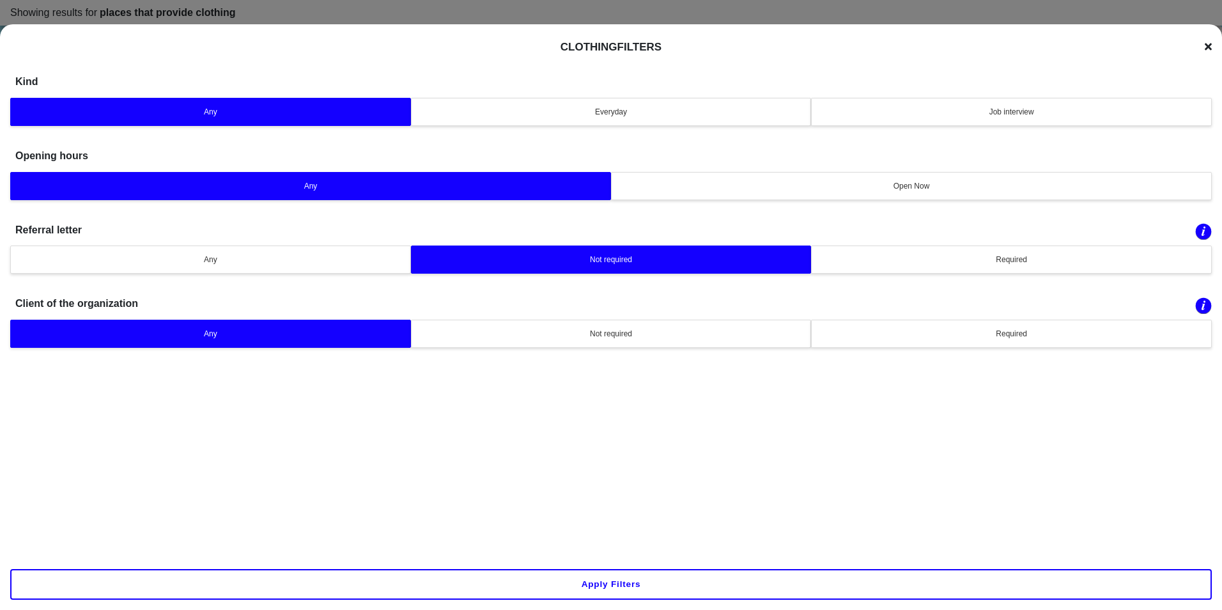
click at [607, 334] on div "Not required" at bounding box center [611, 334] width 384 height 12
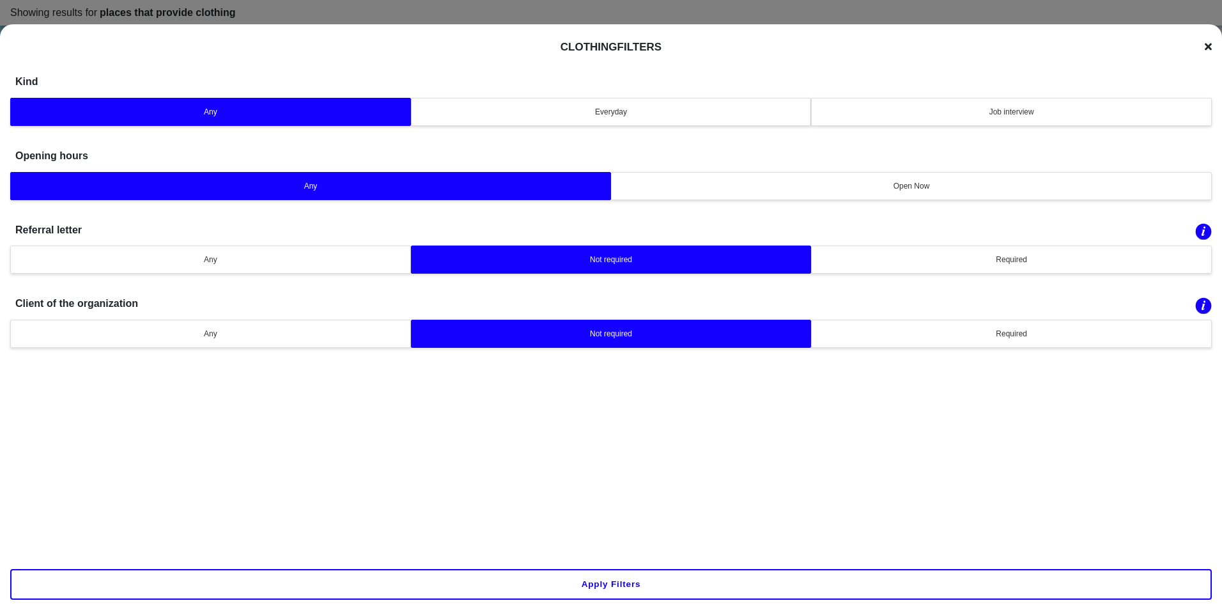
click at [596, 595] on button "Apply filters" at bounding box center [611, 584] width 1202 height 31
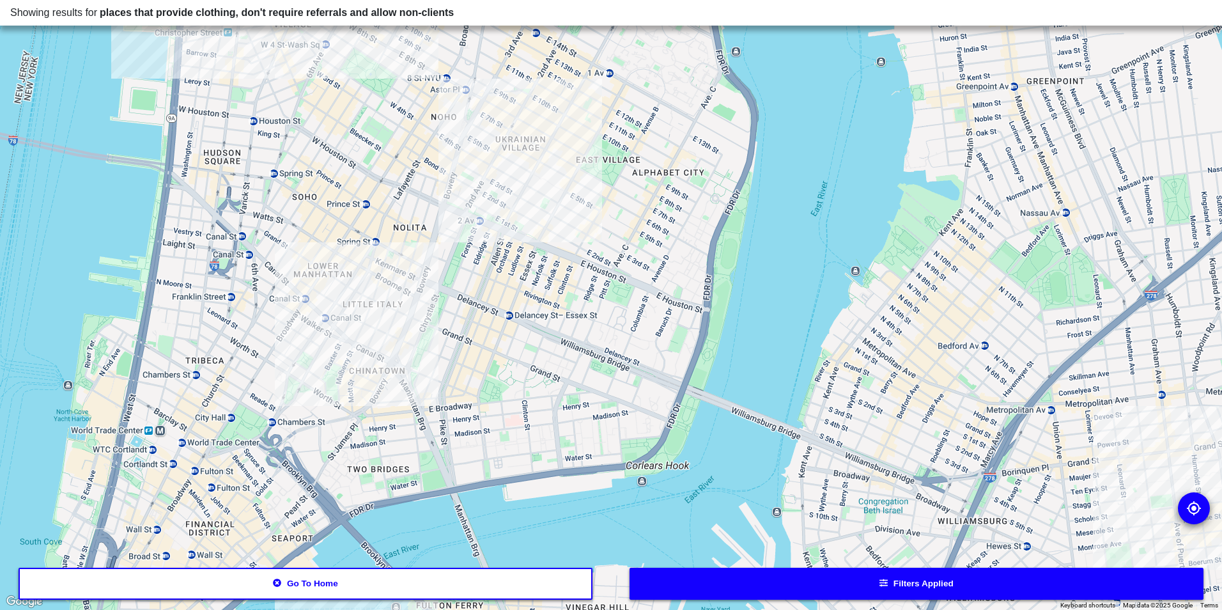
click at [496, 169] on div at bounding box center [611, 305] width 1222 height 610
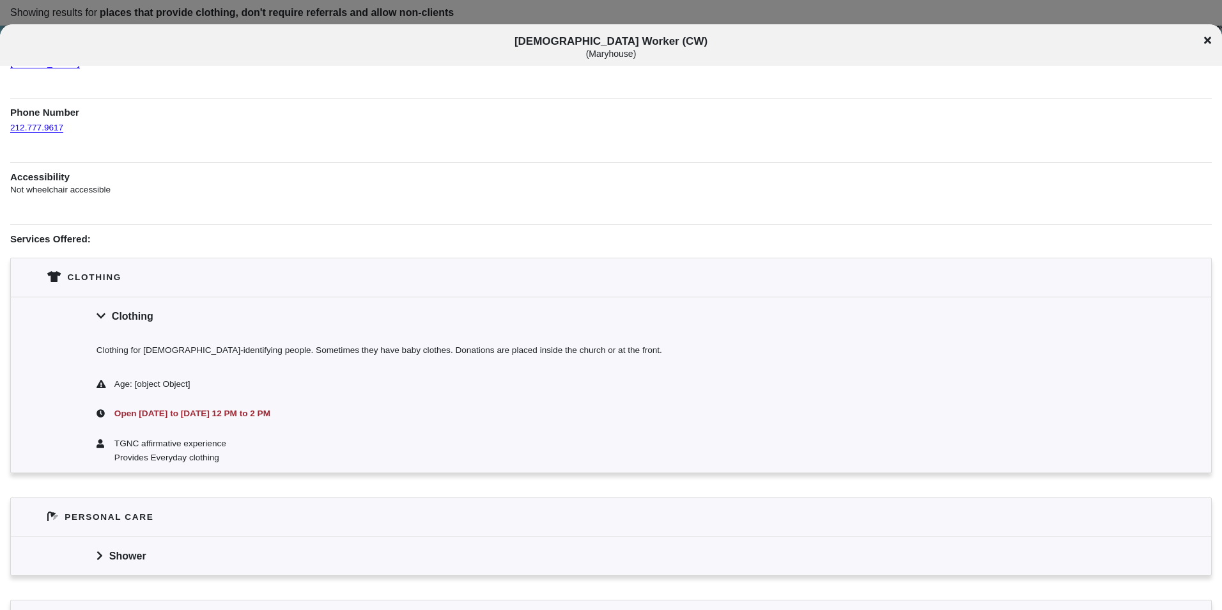
scroll to position [299, 0]
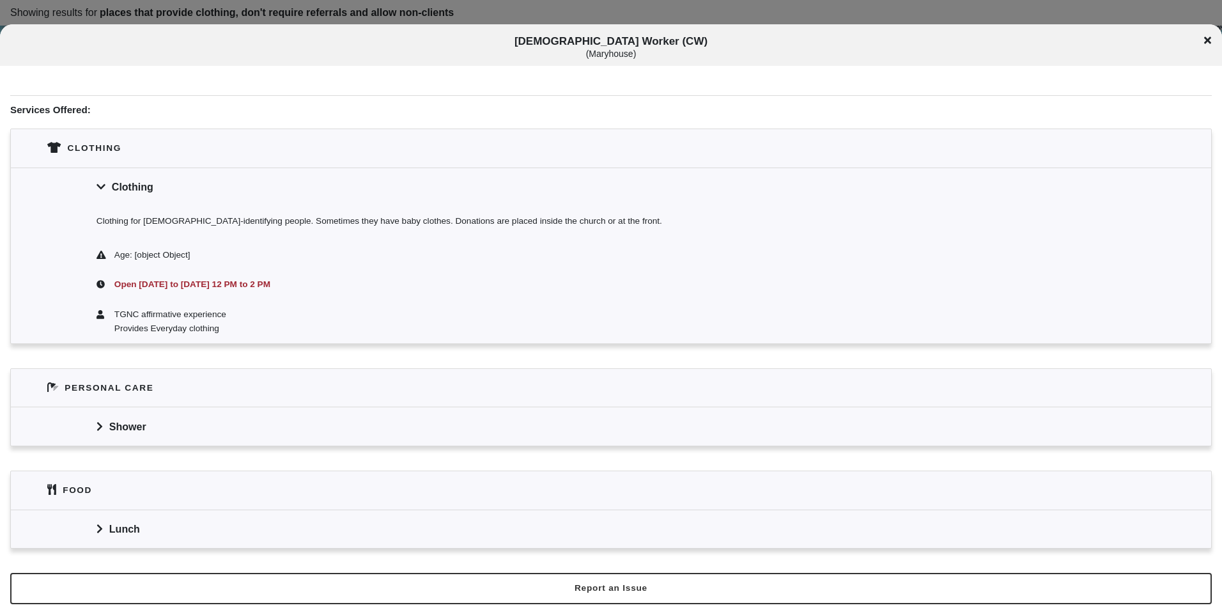
click at [1205, 33] on div "[DEMOGRAPHIC_DATA] Worker (CW) ( [GEOGRAPHIC_DATA] )" at bounding box center [611, 45] width 1222 height 42
click at [1206, 38] on icon at bounding box center [1207, 40] width 7 height 7
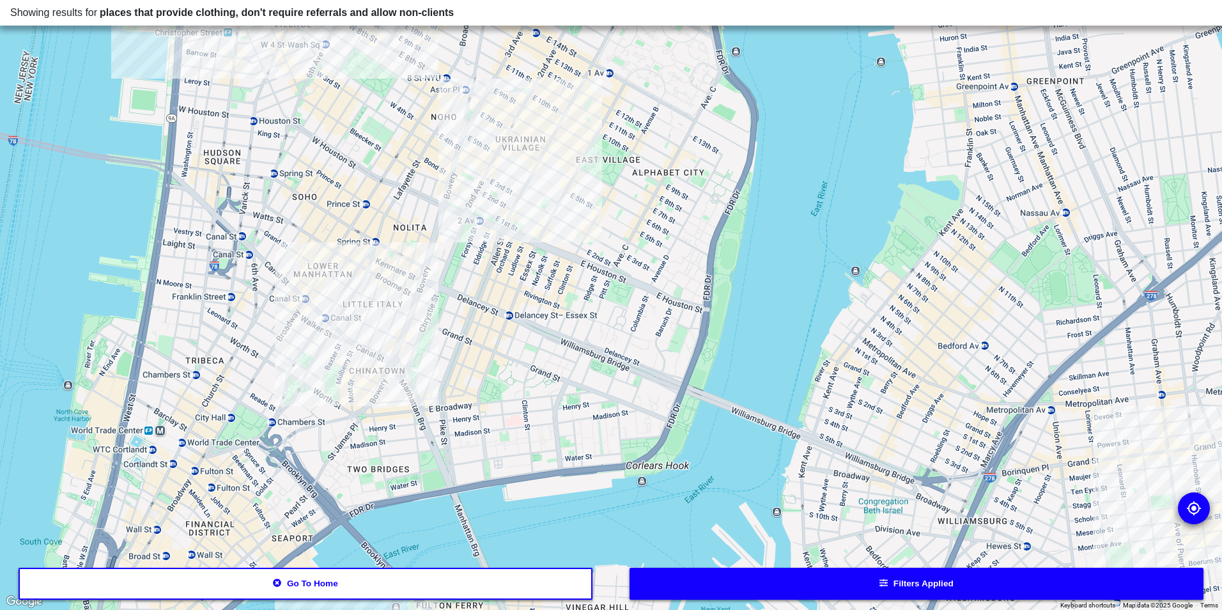
click at [533, 217] on div at bounding box center [611, 305] width 1222 height 610
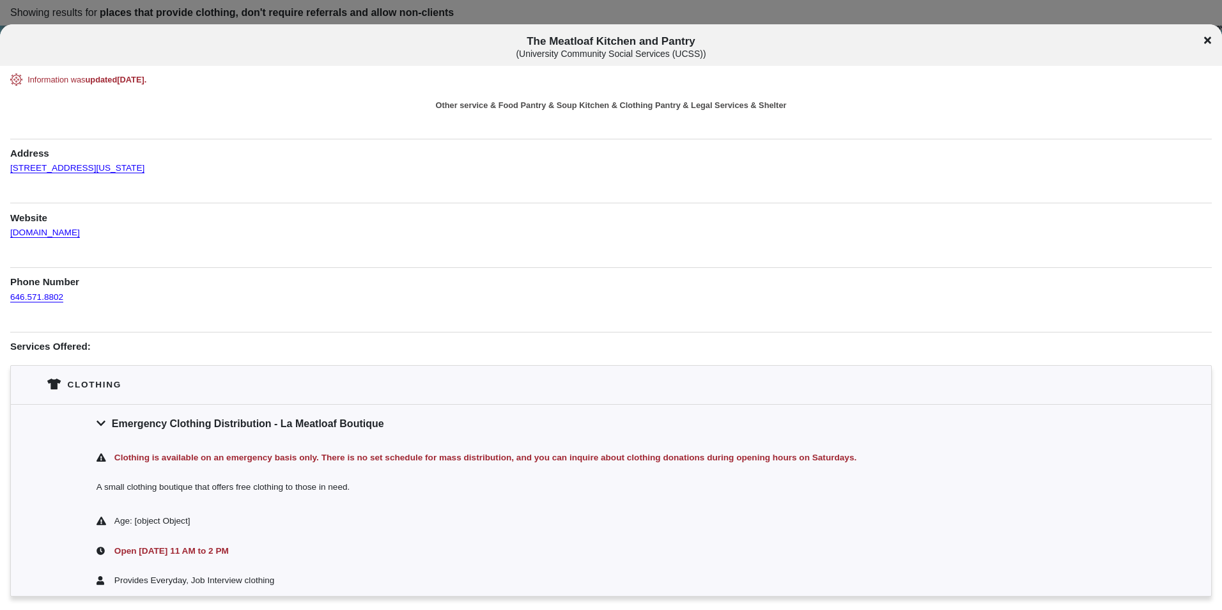
click at [1211, 38] on div "The Meatloaf Kitchen and Pantry ( University Community Social Services (UCSS) )" at bounding box center [611, 47] width 1222 height 24
click at [1206, 43] on icon at bounding box center [1207, 40] width 7 height 10
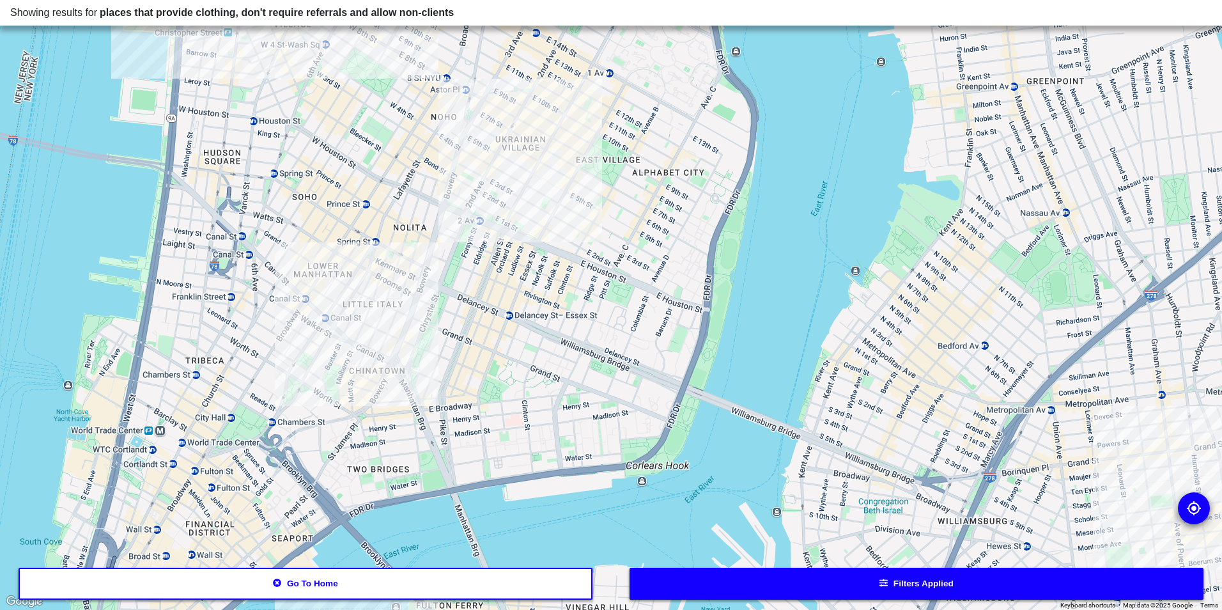
click at [477, 192] on div at bounding box center [611, 305] width 1222 height 610
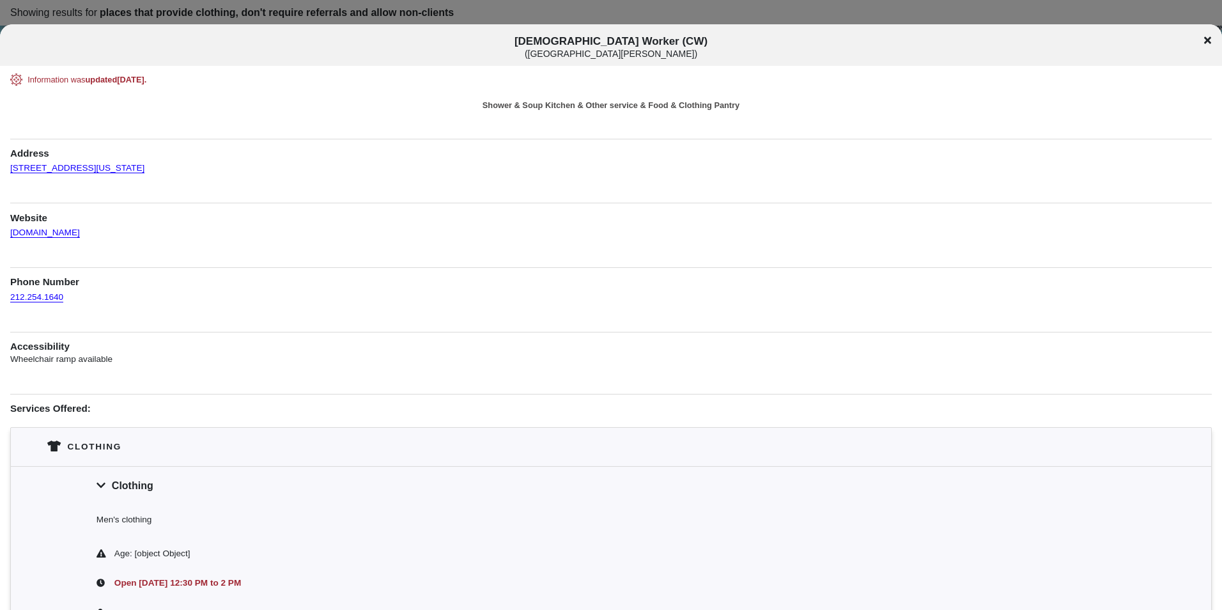
click at [1207, 42] on icon at bounding box center [1207, 40] width 7 height 7
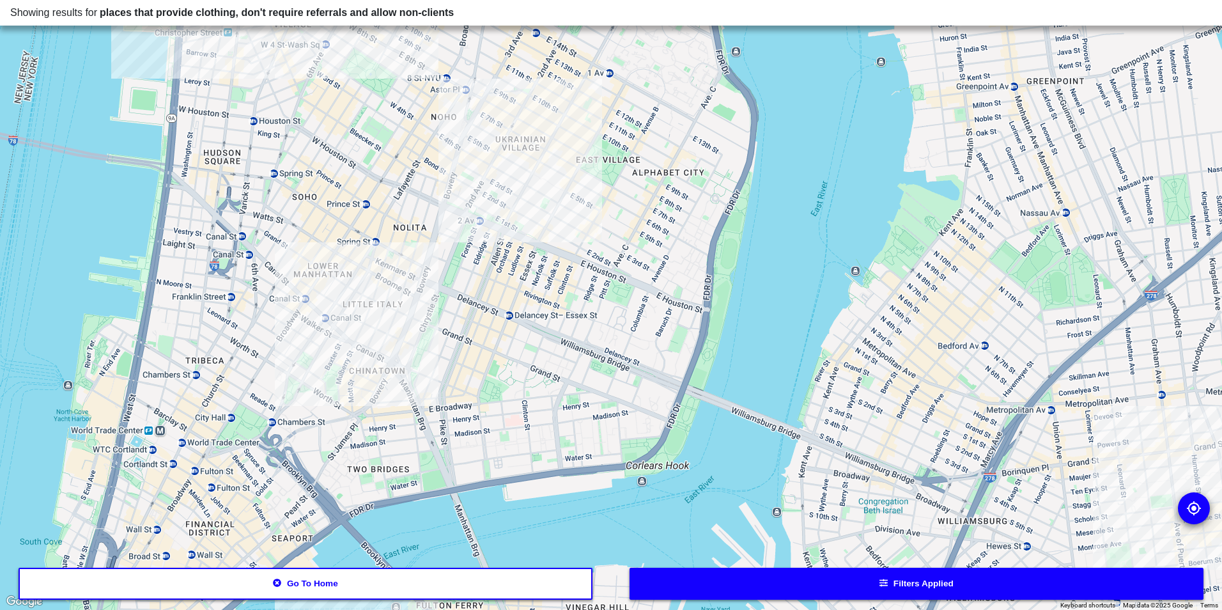
click at [536, 210] on div at bounding box center [611, 305] width 1222 height 610
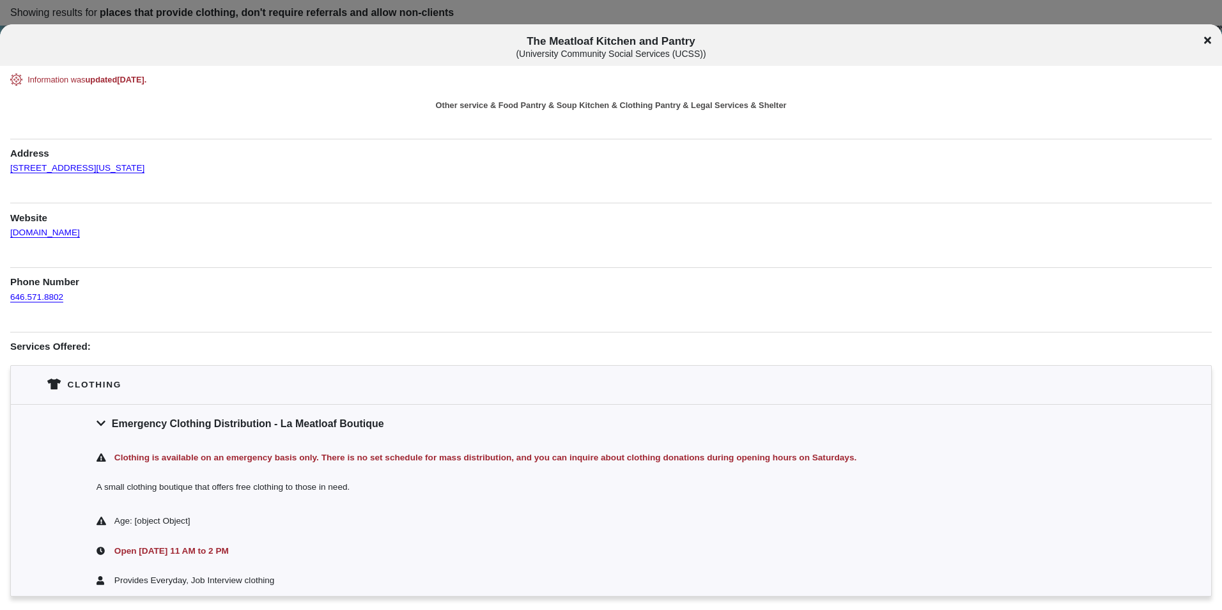
click at [1205, 39] on icon at bounding box center [1207, 40] width 7 height 10
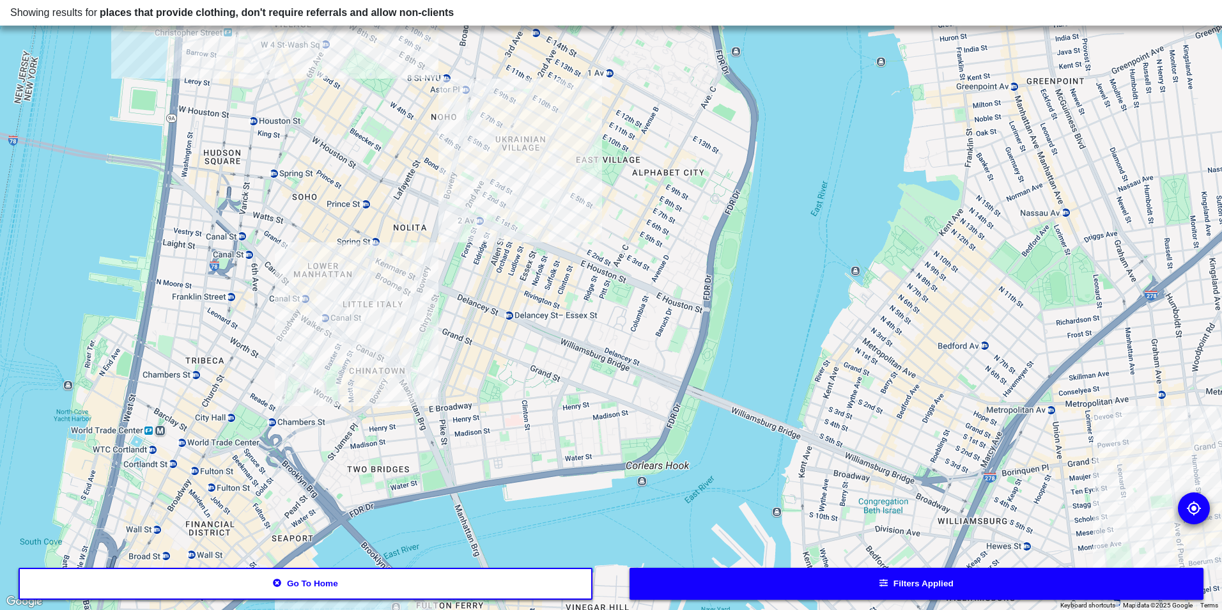
click at [498, 163] on div at bounding box center [611, 305] width 1222 height 610
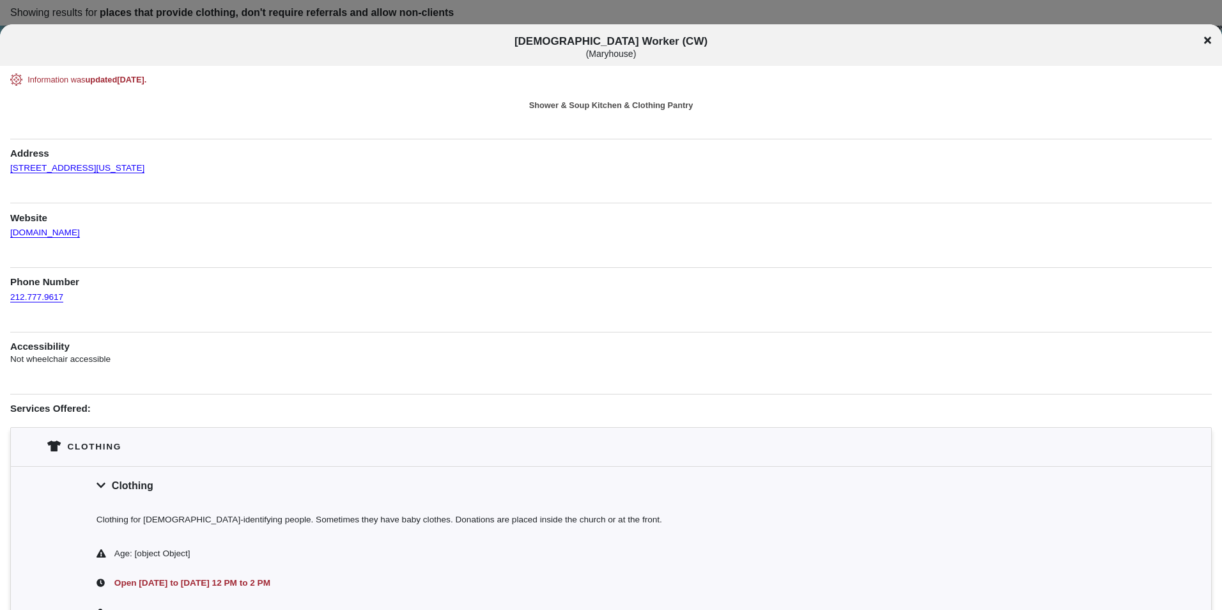
click at [1213, 42] on div "[DEMOGRAPHIC_DATA] Worker (CW) ( [GEOGRAPHIC_DATA] )" at bounding box center [611, 47] width 1222 height 24
click at [1211, 37] on icon at bounding box center [1207, 40] width 7 height 7
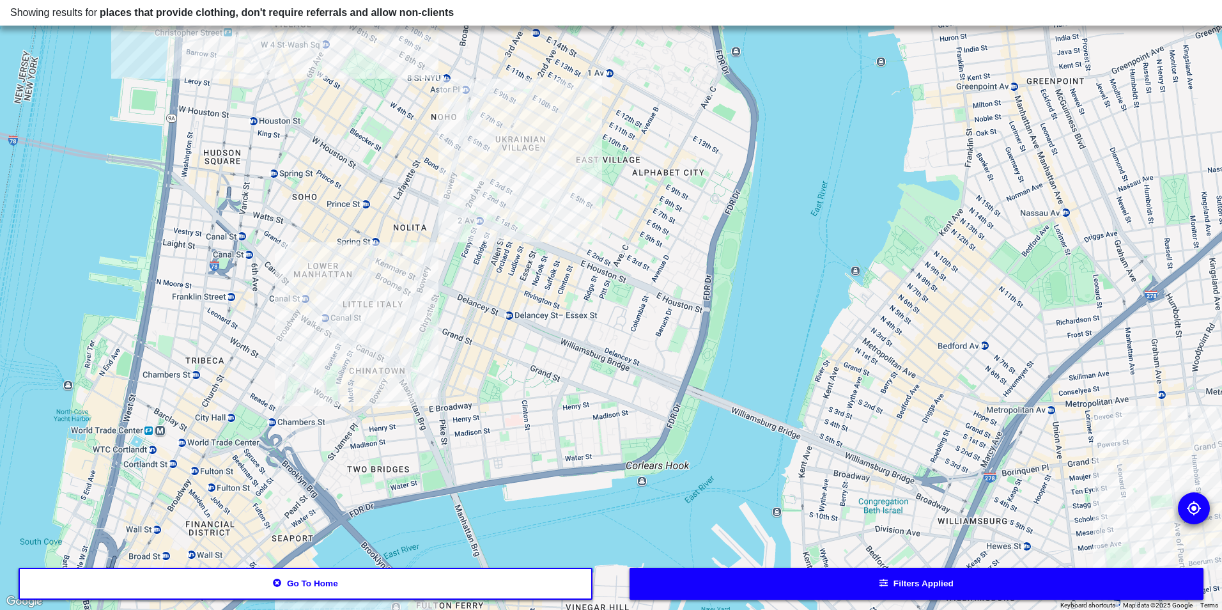
click at [482, 187] on div at bounding box center [611, 305] width 1222 height 610
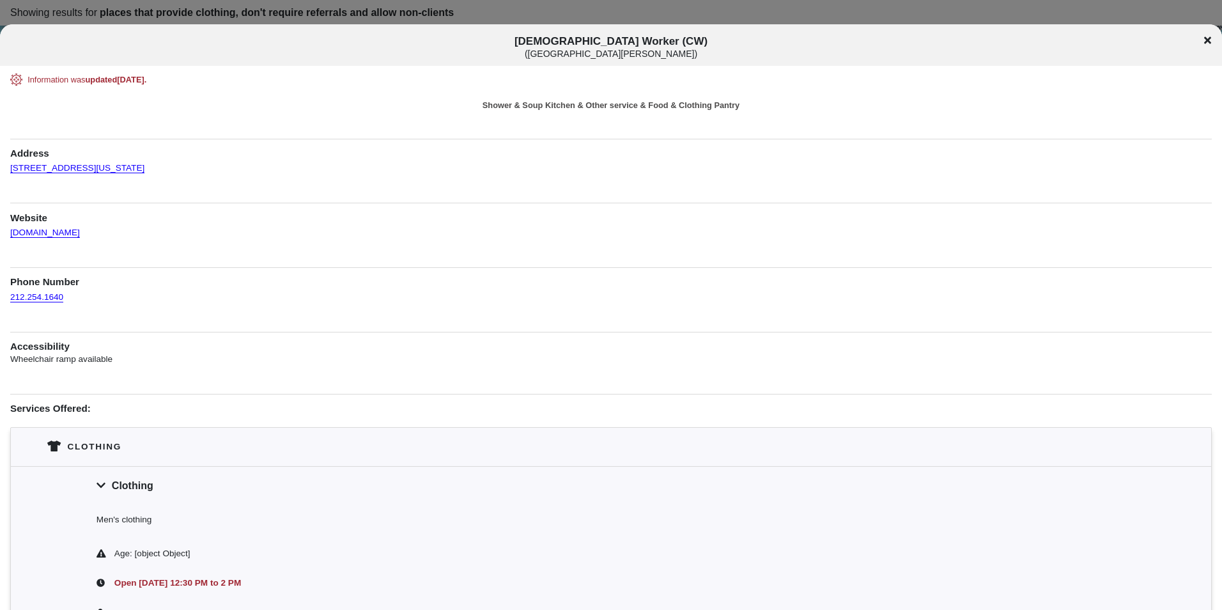
click at [1206, 36] on div "[DEMOGRAPHIC_DATA] Worker (CW) ( [GEOGRAPHIC_DATA][PERSON_NAME] )" at bounding box center [611, 47] width 1222 height 24
drag, startPoint x: 1206, startPoint y: 36, endPoint x: 1032, endPoint y: 12, distance: 175.6
click at [812, 75] on div "Information was updated [DATE] ." at bounding box center [610, 80] width 1167 height 12
click at [1206, 39] on icon at bounding box center [1207, 40] width 7 height 7
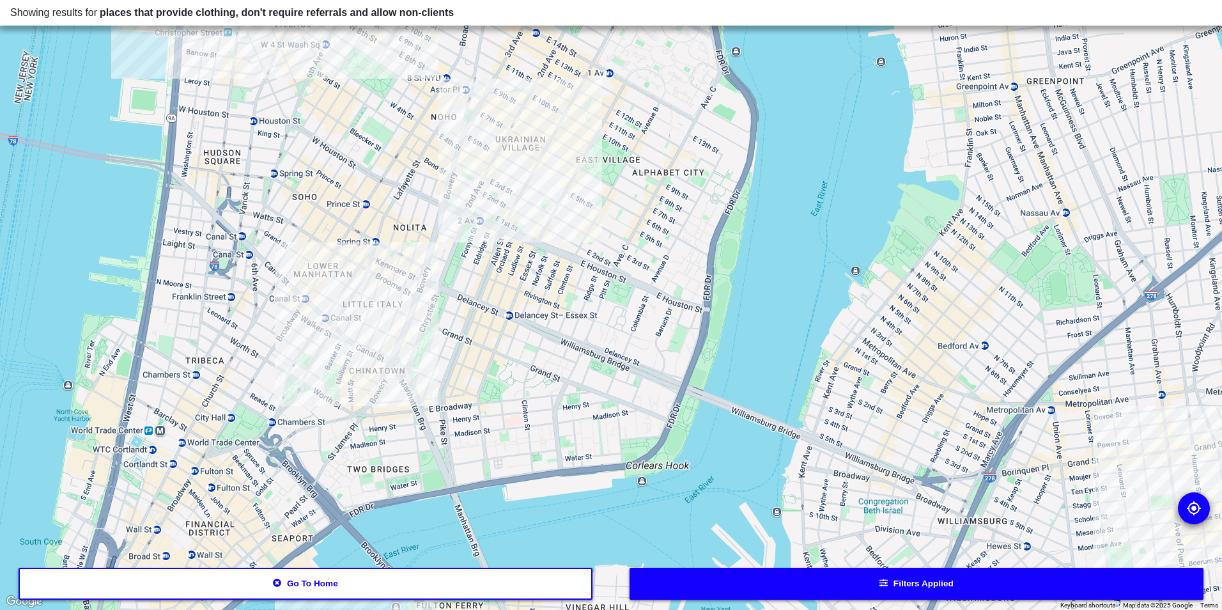
click at [308, 355] on div at bounding box center [611, 305] width 1222 height 610
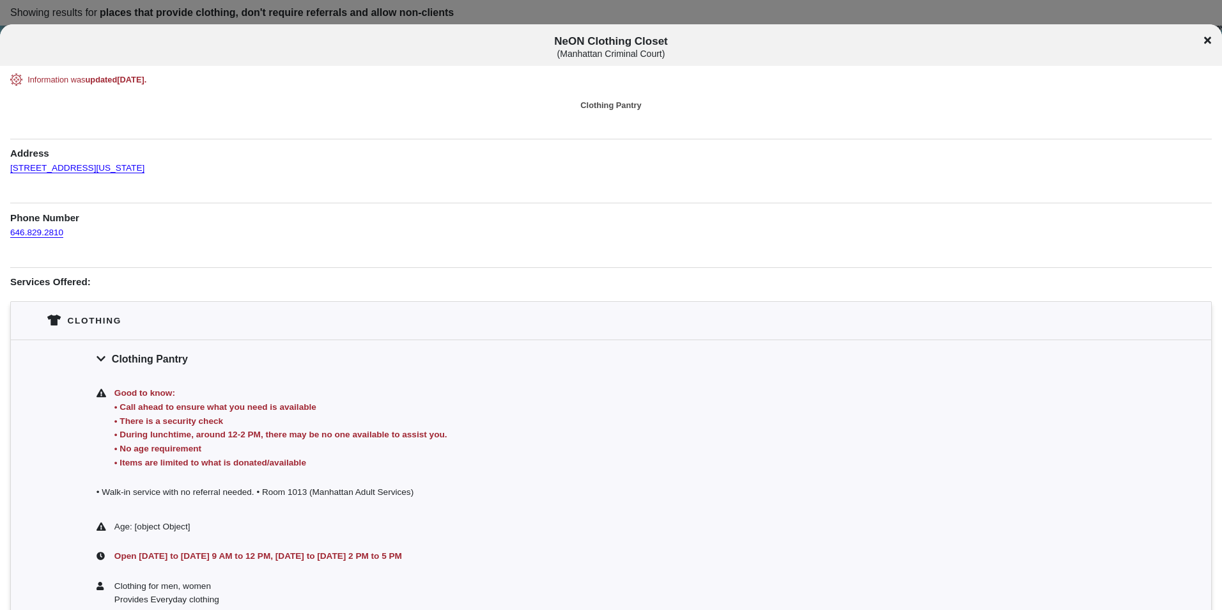
click at [638, 35] on div "NeON Clothing Closet ( Manhattan Criminal Court )" at bounding box center [611, 45] width 1222 height 42
copy span "NeON Clothing Closet"
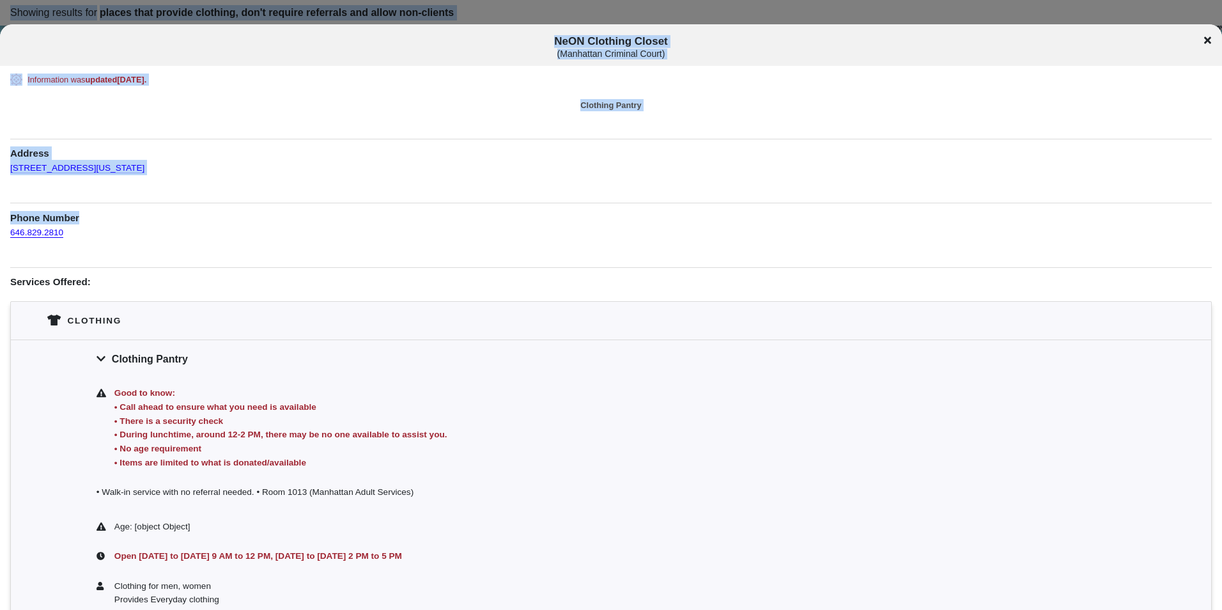
drag, startPoint x: 182, startPoint y: 173, endPoint x: 4, endPoint y: 170, distance: 177.7
click at [4, 170] on div "Information was updated [DATE] . Clothing Pantry Address [STREET_ADDRESS][US_ST…" at bounding box center [611, 345] width 1222 height 542
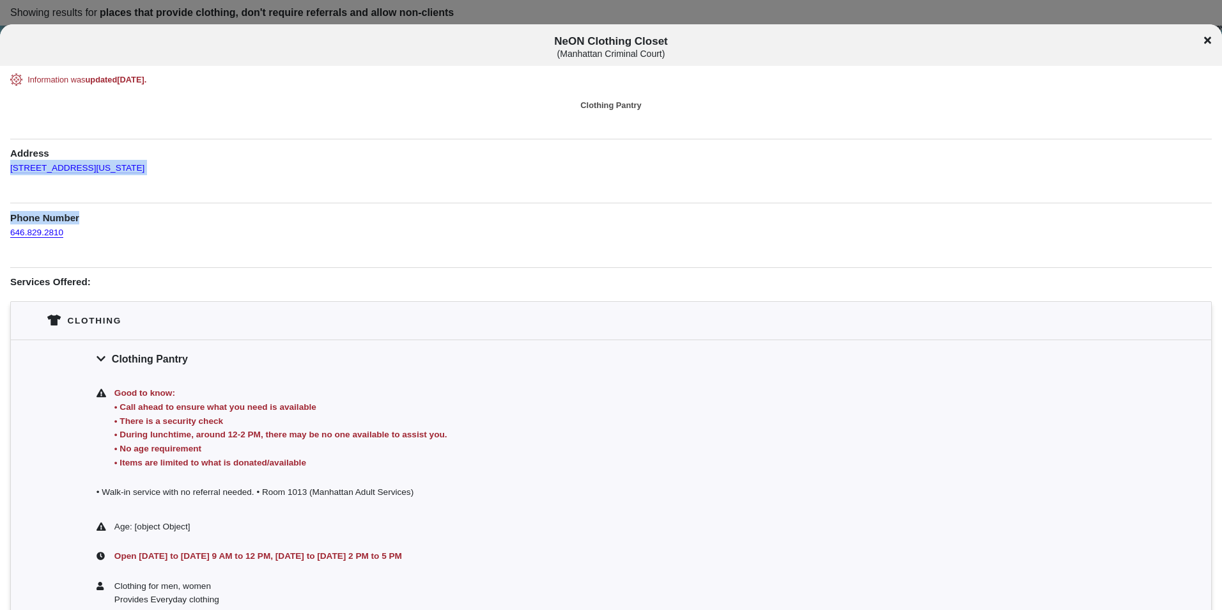
drag, startPoint x: 4, startPoint y: 170, endPoint x: 114, endPoint y: 189, distance: 111.6
click at [109, 194] on div "Information was updated [DATE] . Clothing Pantry Address [STREET_ADDRESS][US_ST…" at bounding box center [611, 345] width 1202 height 542
drag, startPoint x: 183, startPoint y: 157, endPoint x: 200, endPoint y: 163, distance: 18.2
click at [202, 164] on div "Information was updated [DATE] . Clothing Pantry Address [STREET_ADDRESS][US_ST…" at bounding box center [611, 345] width 1202 height 542
copy div "[STREET_ADDRESS][US_STATE]"
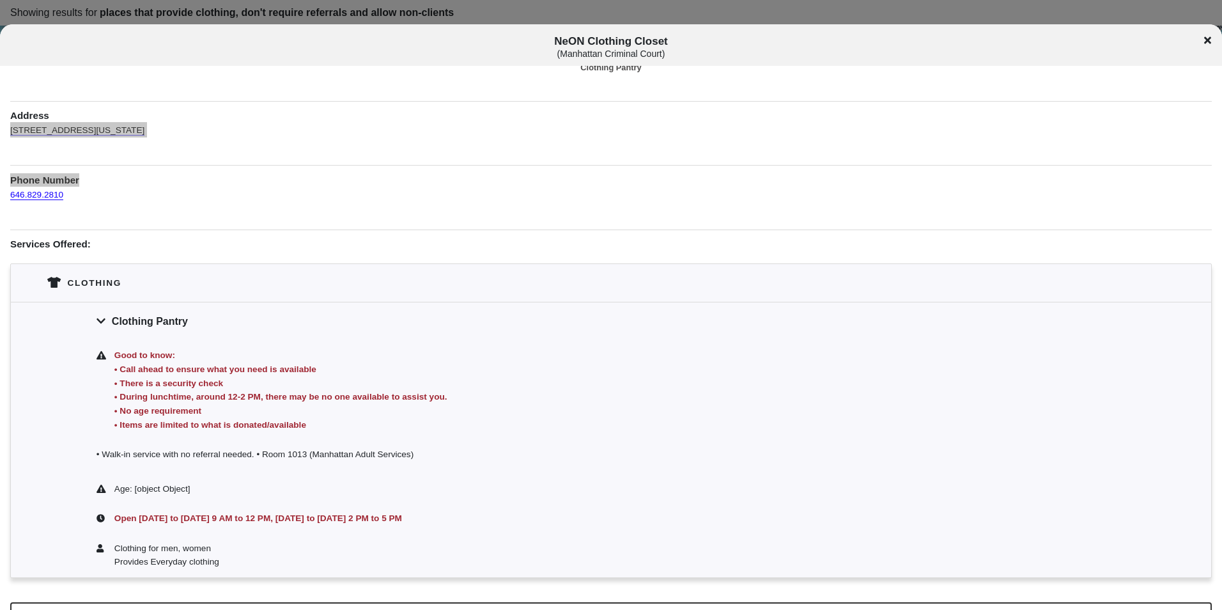
scroll to position [67, 0]
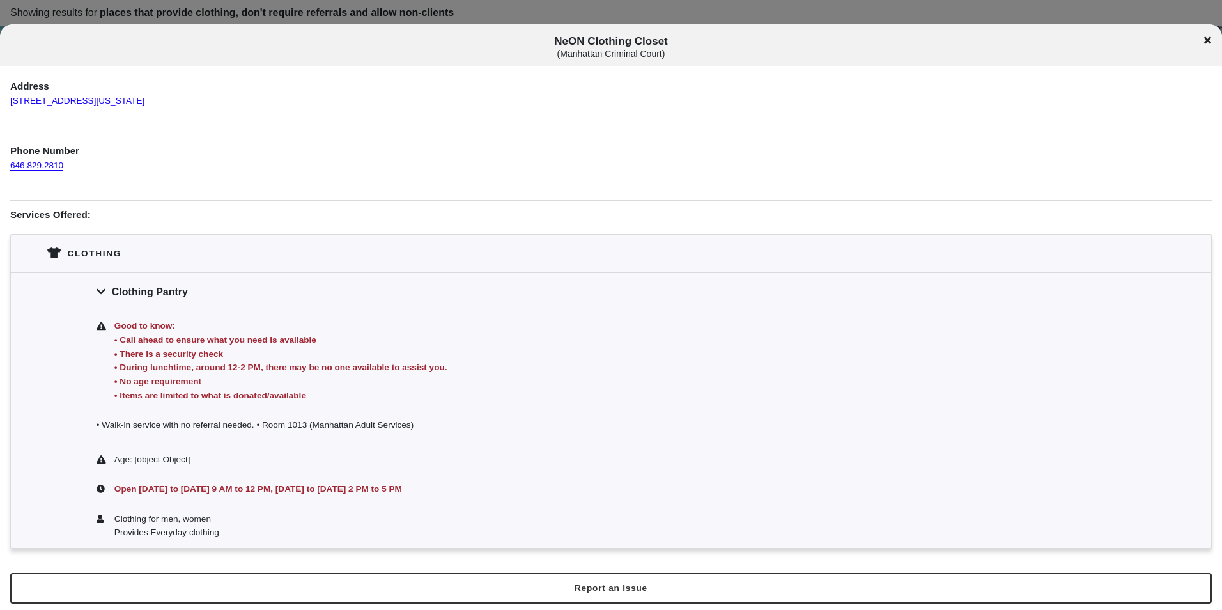
click at [318, 393] on div "Good to know: • Call ahead to ensure what you need is available • There is a se…" at bounding box center [619, 361] width 1014 height 84
click at [373, 19] on div at bounding box center [611, 305] width 1222 height 610
click at [382, 13] on div at bounding box center [611, 305] width 1222 height 610
click at [1206, 39] on icon at bounding box center [1207, 40] width 7 height 7
